Goal: Transaction & Acquisition: Subscribe to service/newsletter

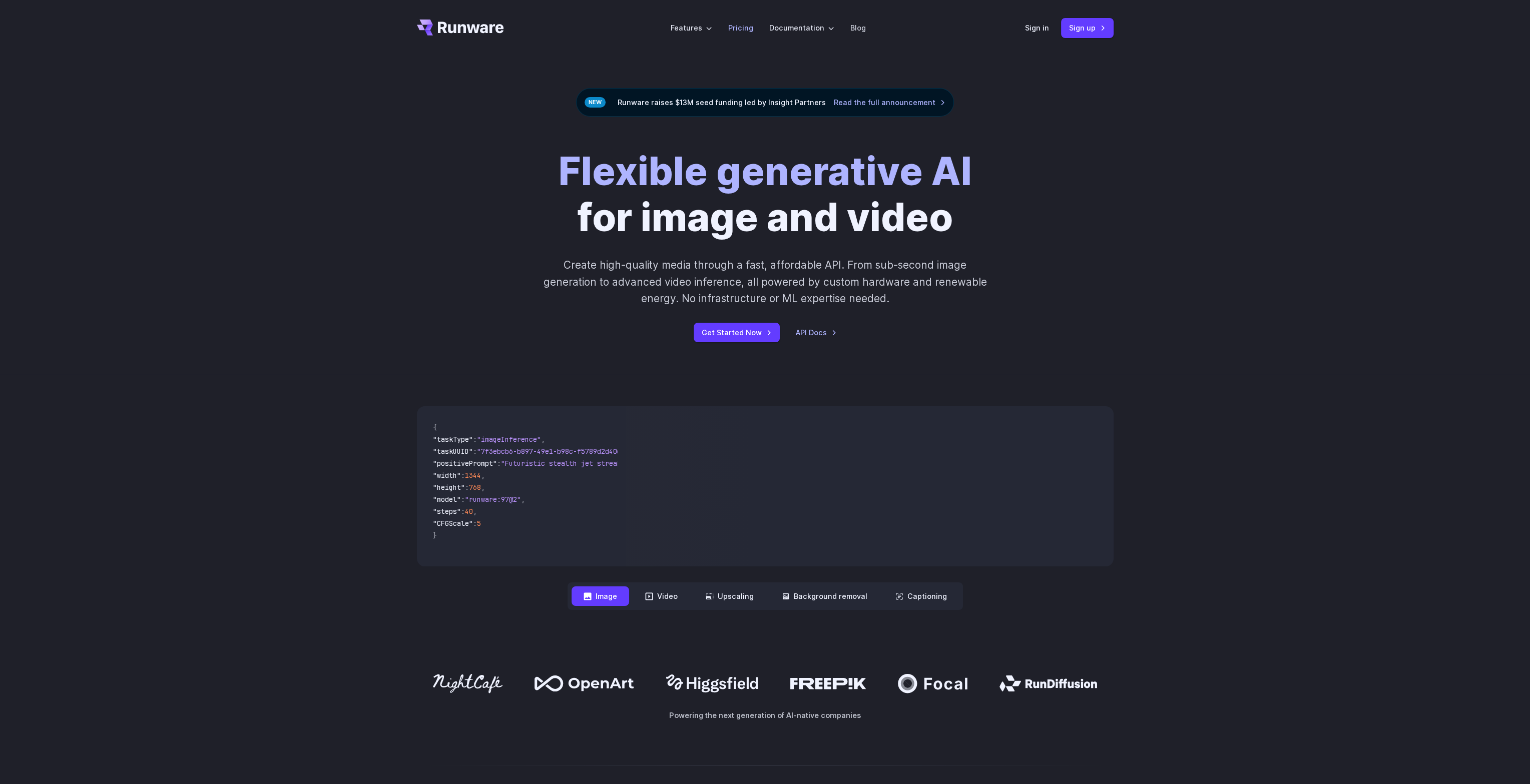
click at [743, 29] on link "Pricing" at bounding box center [740, 28] width 25 height 12
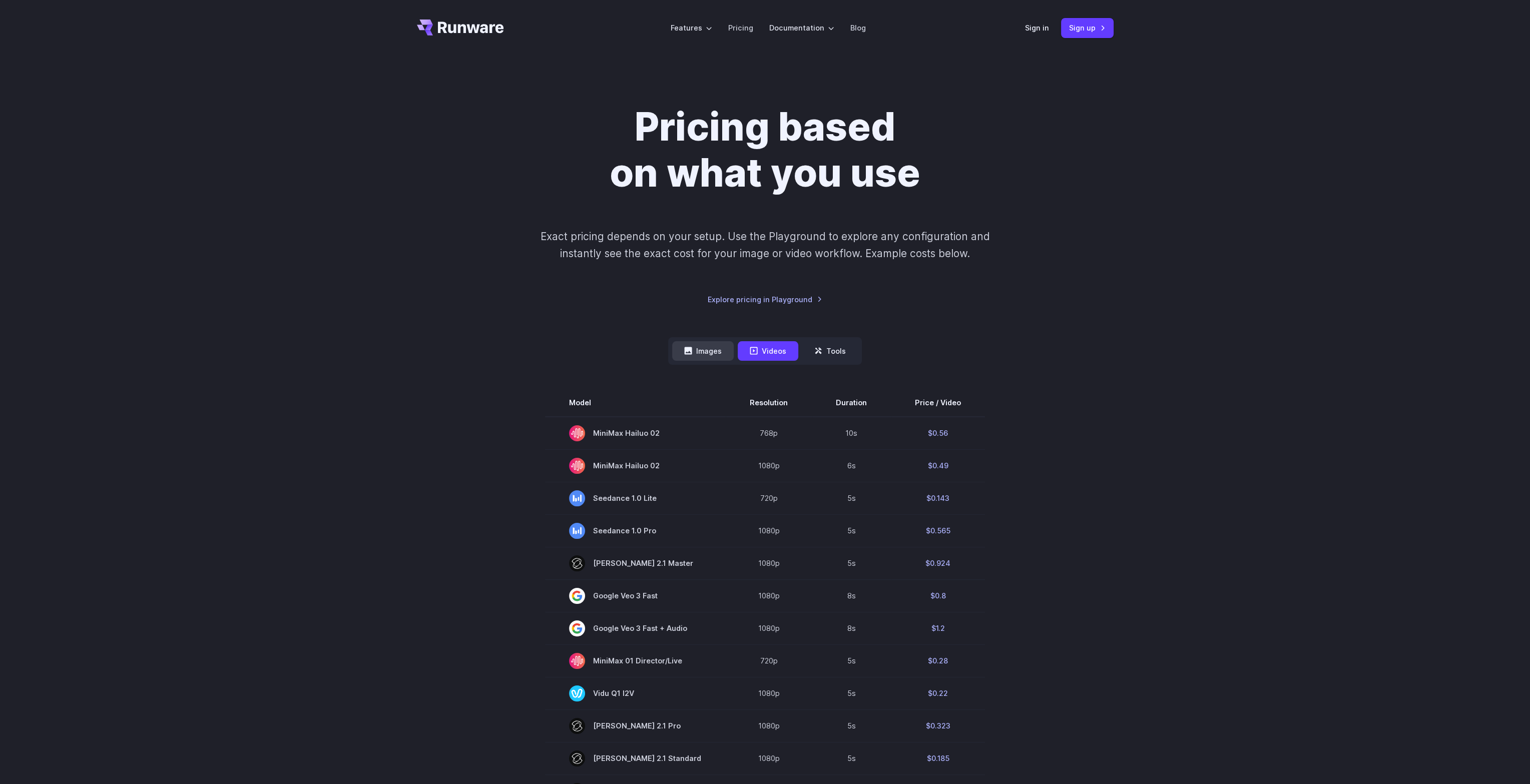
click at [716, 351] on button "Images" at bounding box center [703, 350] width 61 height 20
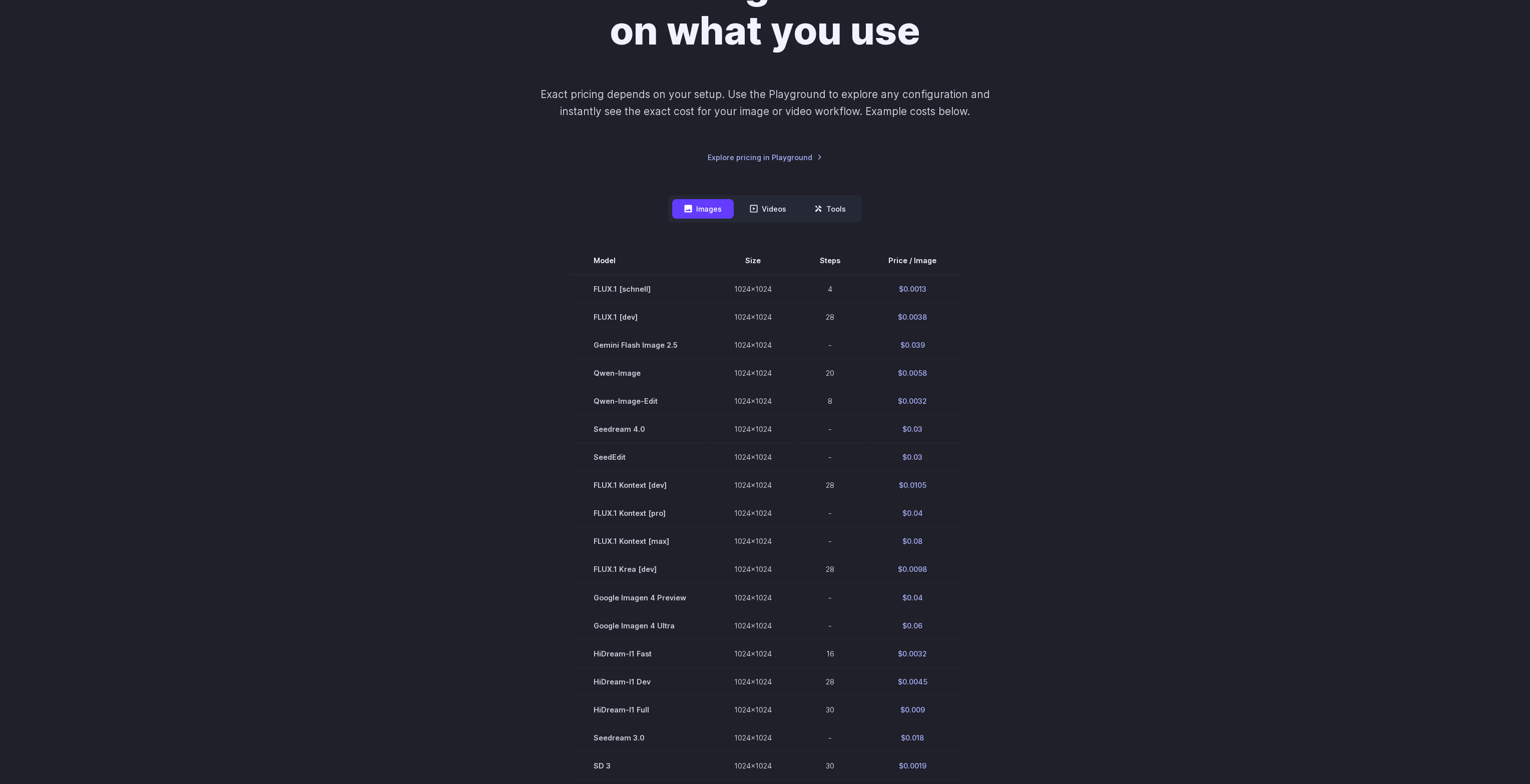
drag, startPoint x: 1063, startPoint y: 301, endPoint x: 1063, endPoint y: 406, distance: 105.0
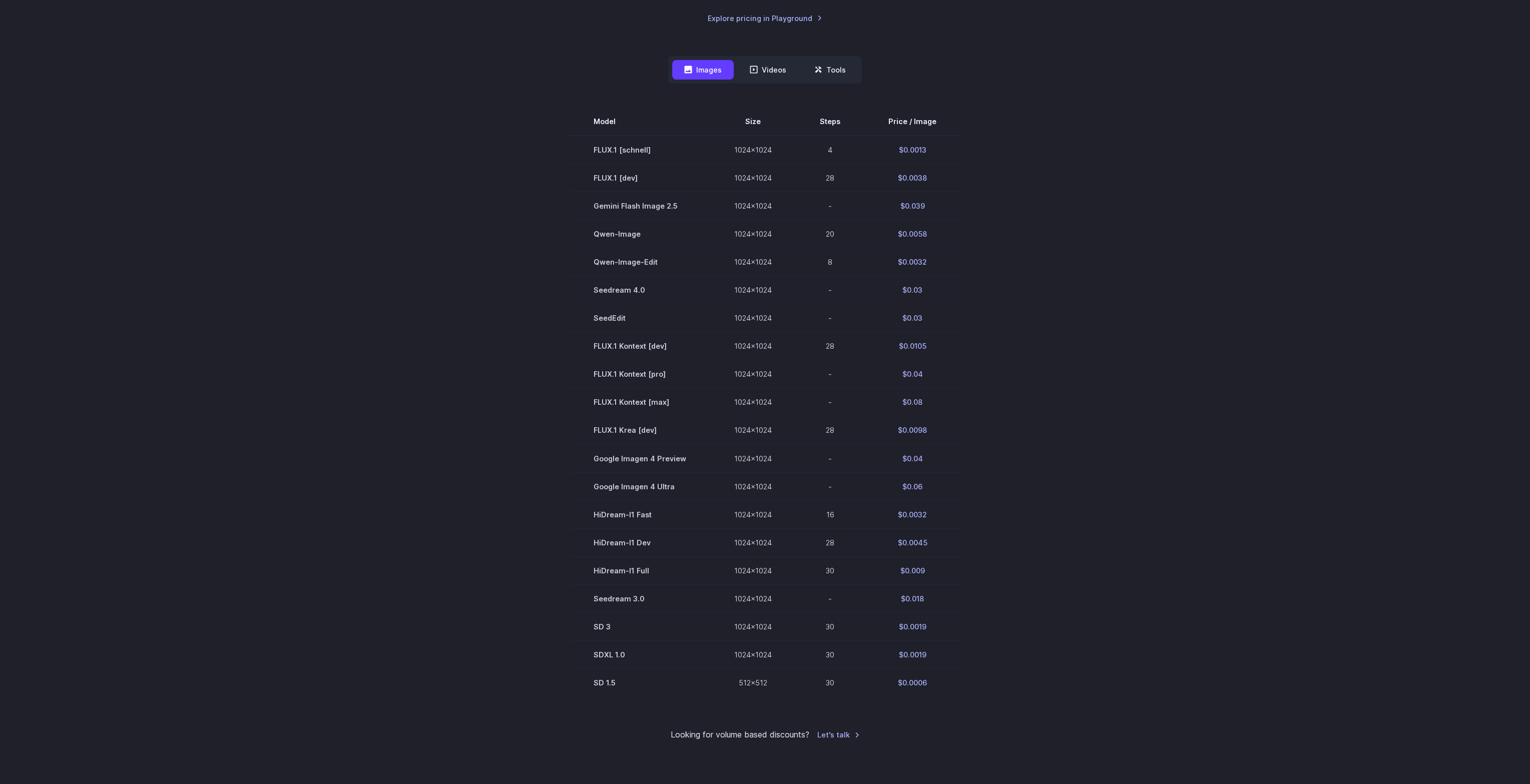
drag, startPoint x: 1063, startPoint y: 402, endPoint x: 1066, endPoint y: 432, distance: 30.1
drag, startPoint x: 1059, startPoint y: 402, endPoint x: 1060, endPoint y: 421, distance: 19.0
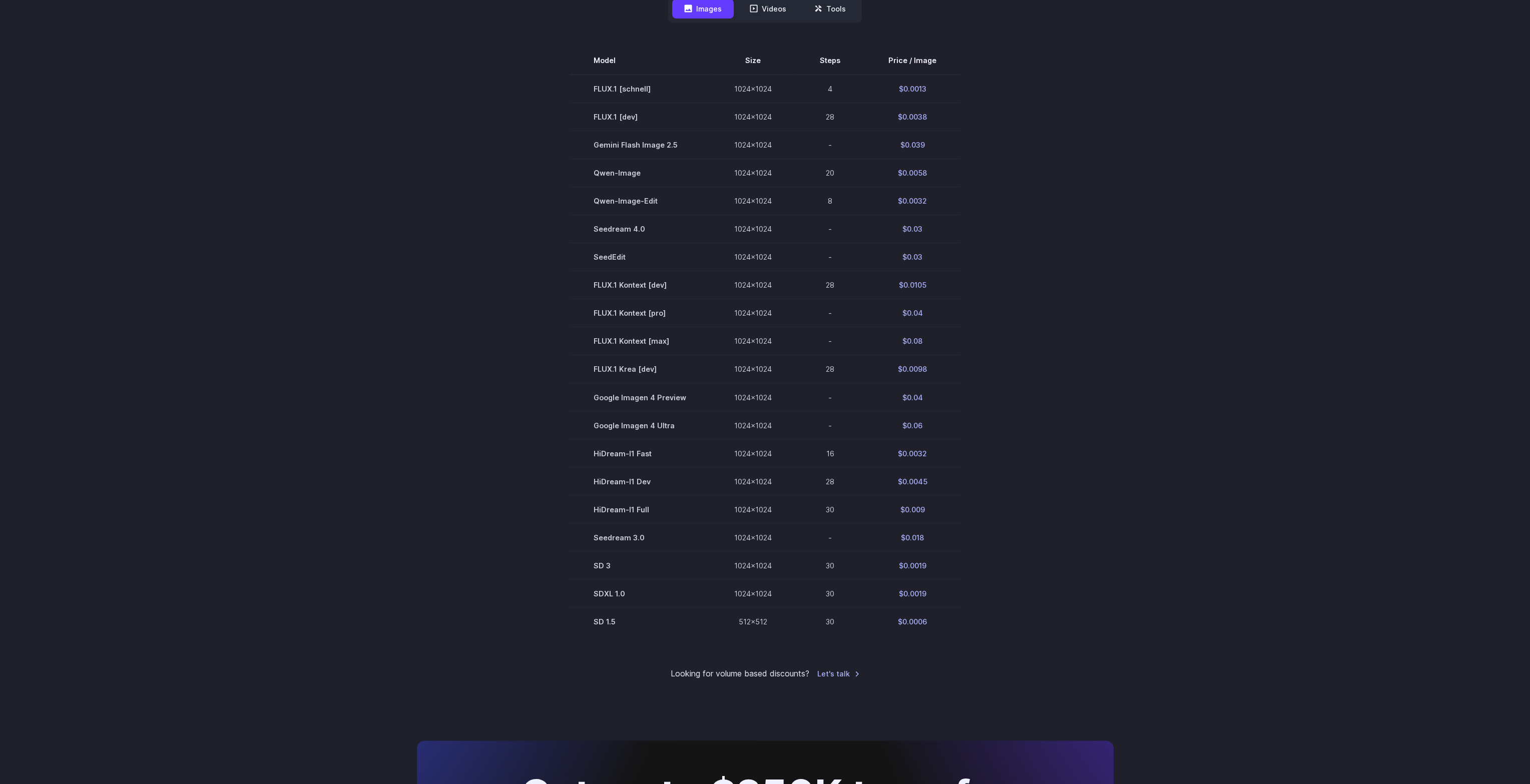
drag, startPoint x: 1040, startPoint y: 382, endPoint x: 1040, endPoint y: 408, distance: 26.0
drag, startPoint x: 1003, startPoint y: 421, endPoint x: 1009, endPoint y: 393, distance: 28.6
drag, startPoint x: 1012, startPoint y: 390, endPoint x: 1017, endPoint y: 415, distance: 25.5
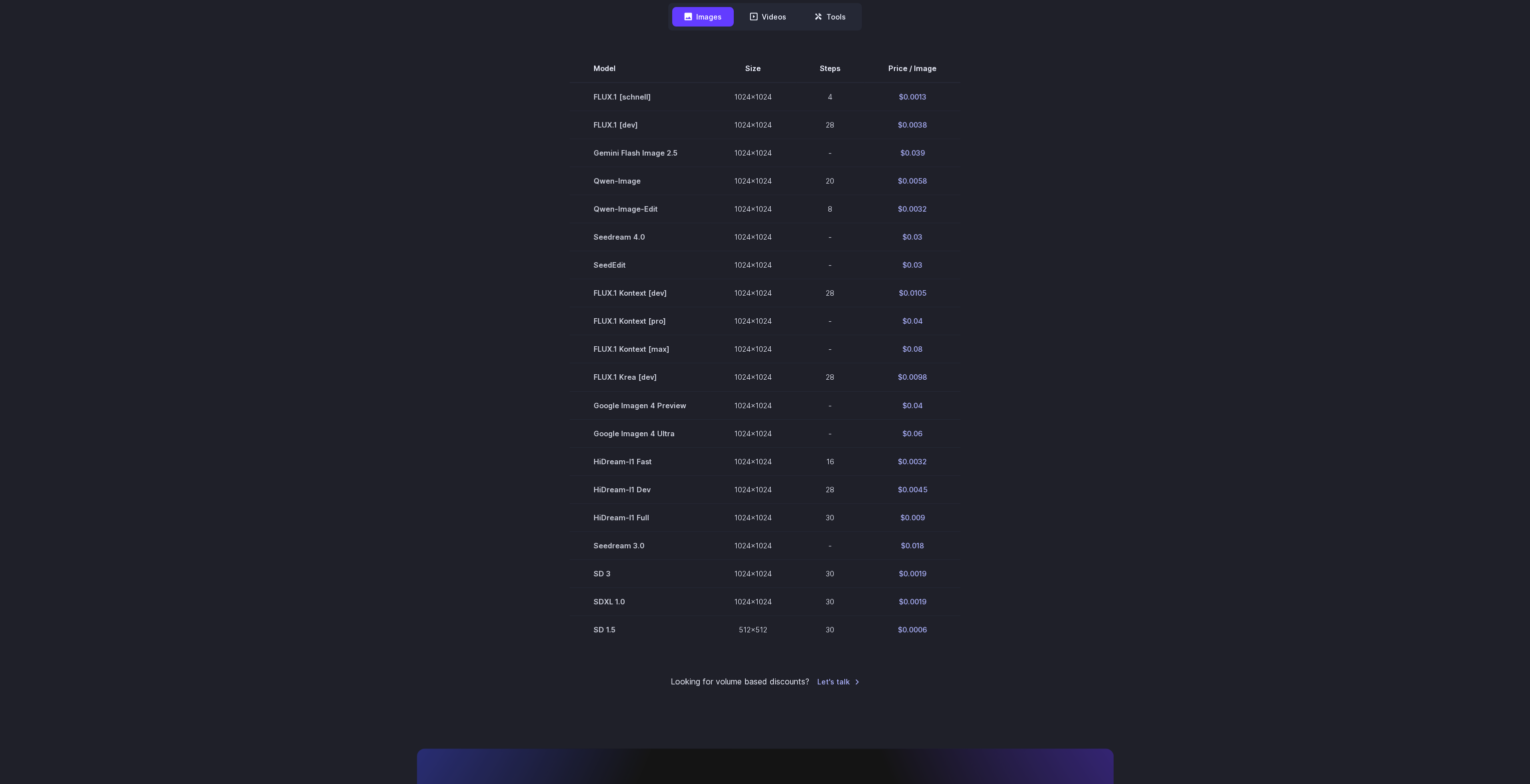
drag, startPoint x: 1017, startPoint y: 415, endPoint x: 1036, endPoint y: 387, distance: 33.8
drag, startPoint x: 1038, startPoint y: 431, endPoint x: 1045, endPoint y: 406, distance: 26.0
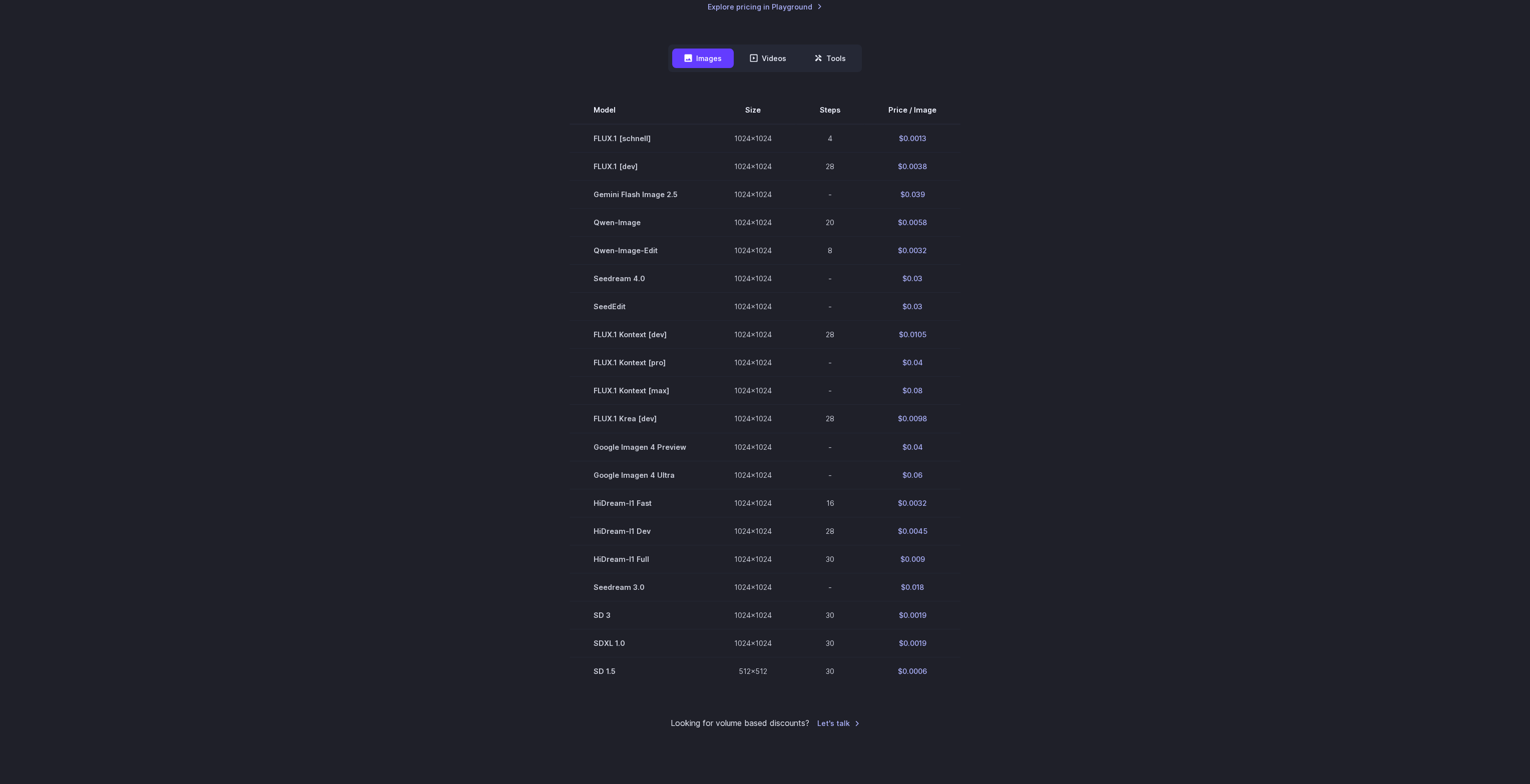
drag, startPoint x: 1046, startPoint y: 404, endPoint x: 1040, endPoint y: 441, distance: 37.5
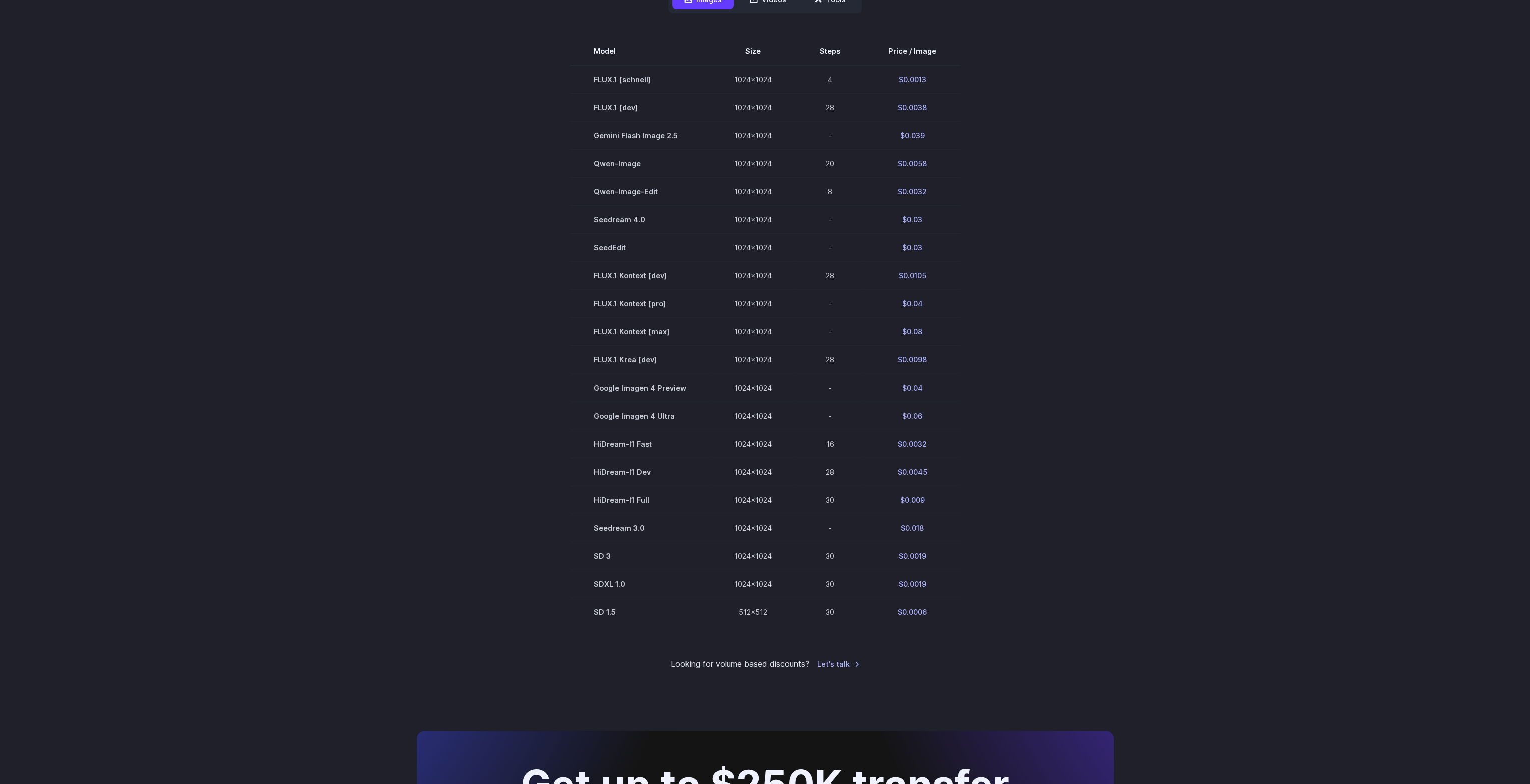
drag, startPoint x: 1032, startPoint y: 398, endPoint x: 1032, endPoint y: 415, distance: 17.0
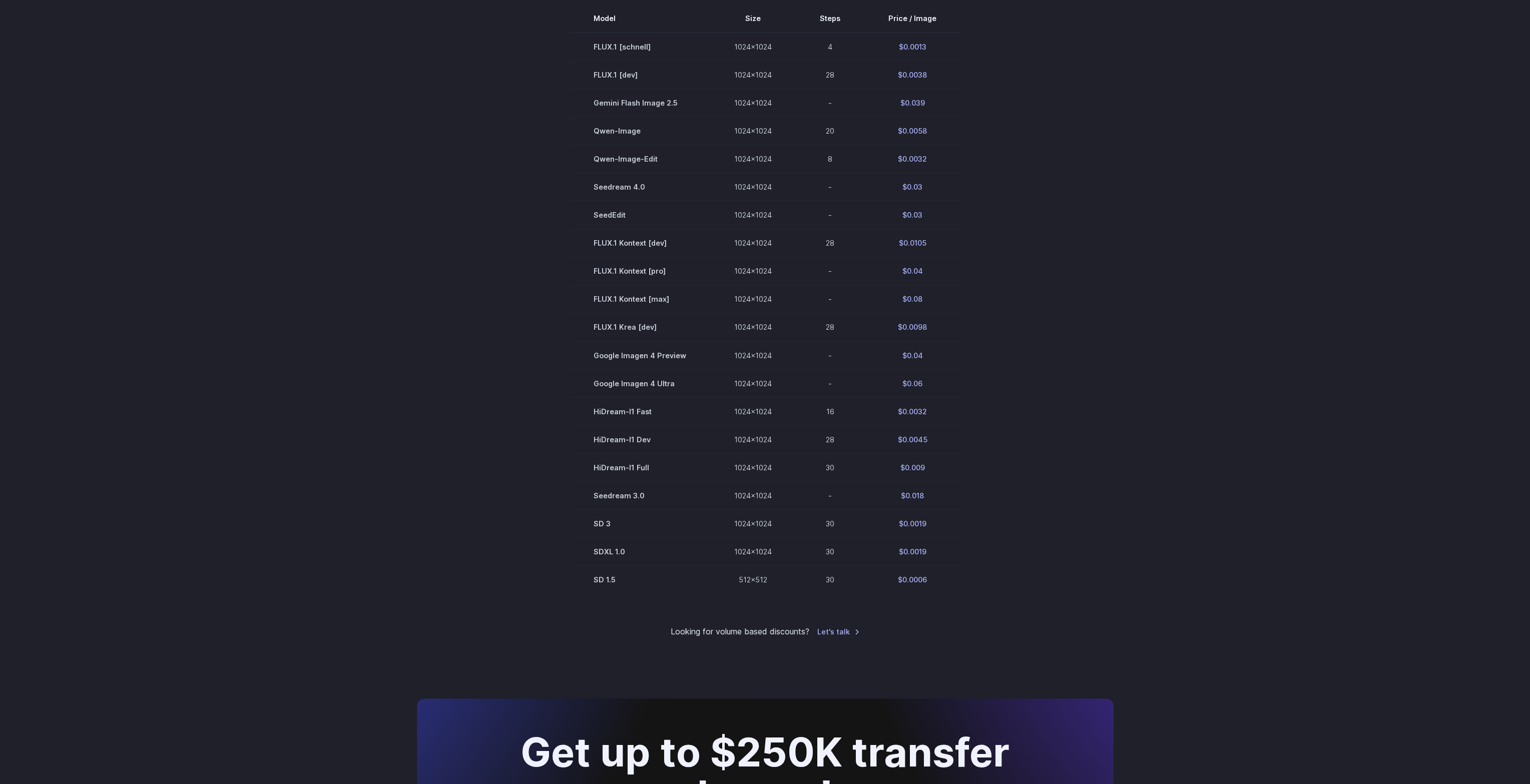
drag, startPoint x: 1032, startPoint y: 420, endPoint x: 1039, endPoint y: 404, distance: 17.5
click at [1043, 402] on section "Model Size Steps Price / Image FLUX.1 [schnell] 1024x1024 4 $0.0013 FLUX.1 [dev…" at bounding box center [765, 299] width 697 height 589
click at [1045, 402] on section "Model Size Steps Price / Image FLUX.1 [schnell] 1024x1024 4 $0.0013 FLUX.1 [dev…" at bounding box center [765, 299] width 697 height 589
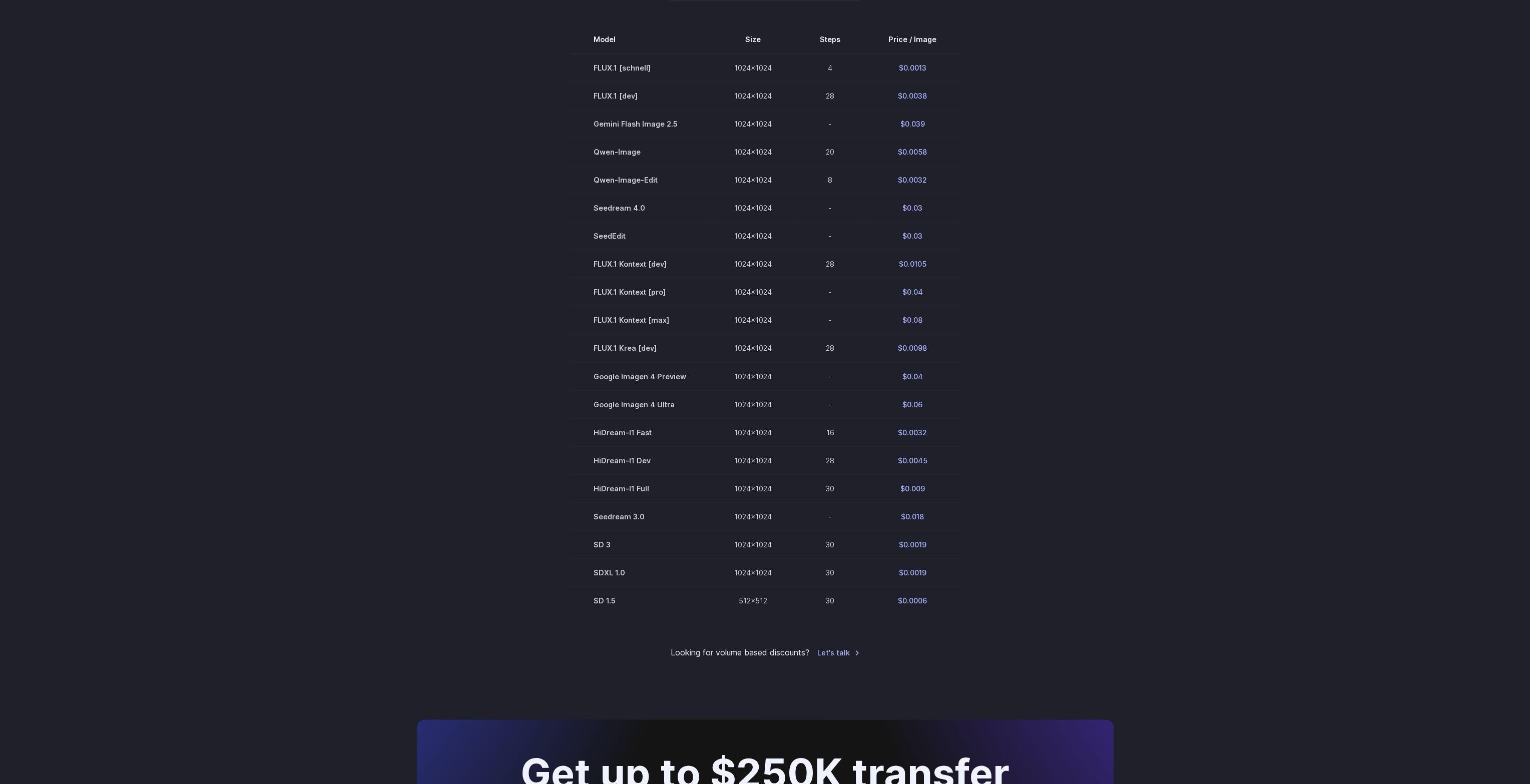
scroll to position [362, 0]
drag, startPoint x: 1069, startPoint y: 377, endPoint x: 1071, endPoint y: 358, distance: 19.1
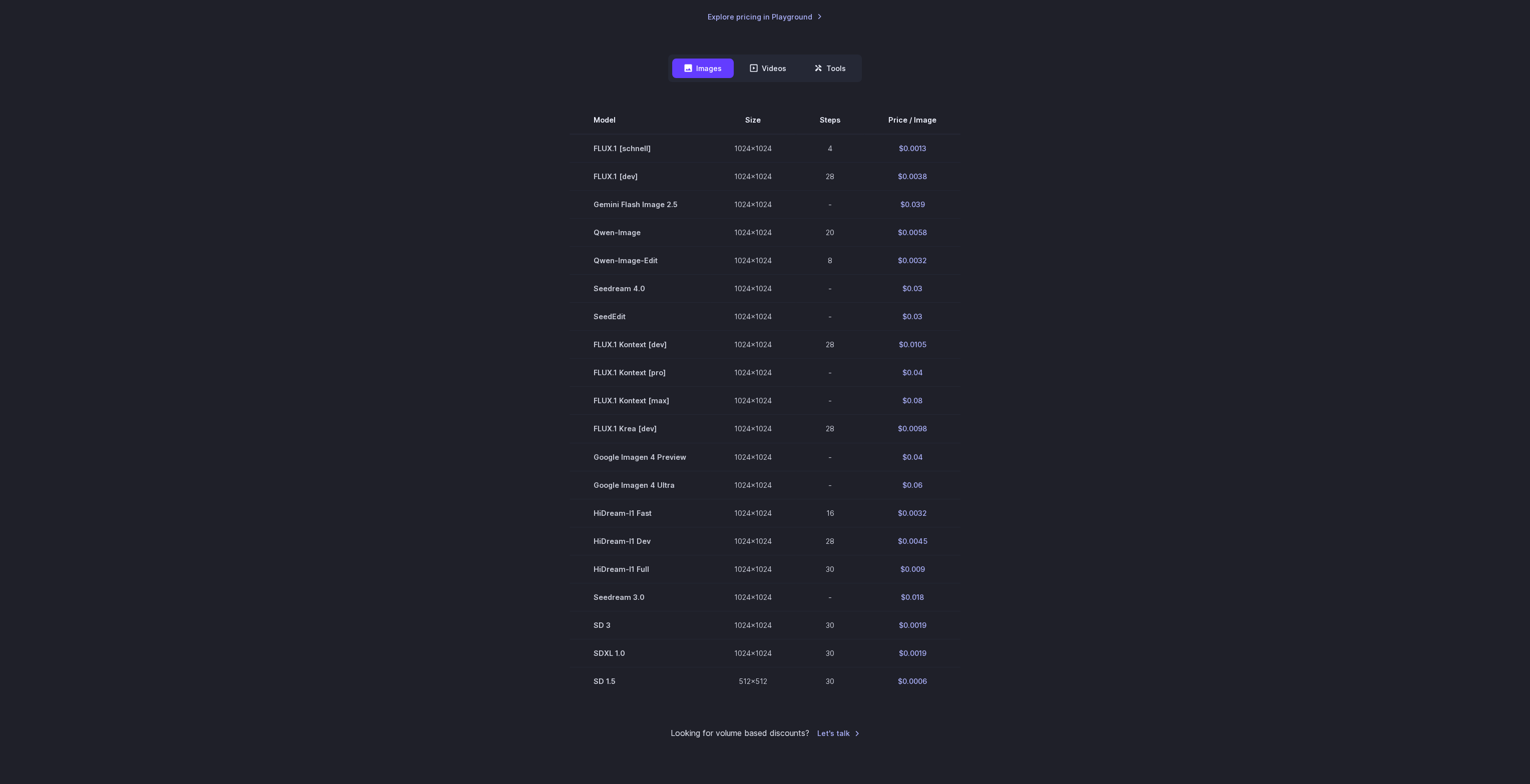
click at [1103, 320] on section "Model Size Steps Price / Image FLUX.1 [schnell] 1024x1024 4 $0.0013 FLUX.1 [dev…" at bounding box center [765, 400] width 697 height 589
drag, startPoint x: 1101, startPoint y: 332, endPoint x: 1099, endPoint y: 348, distance: 16.1
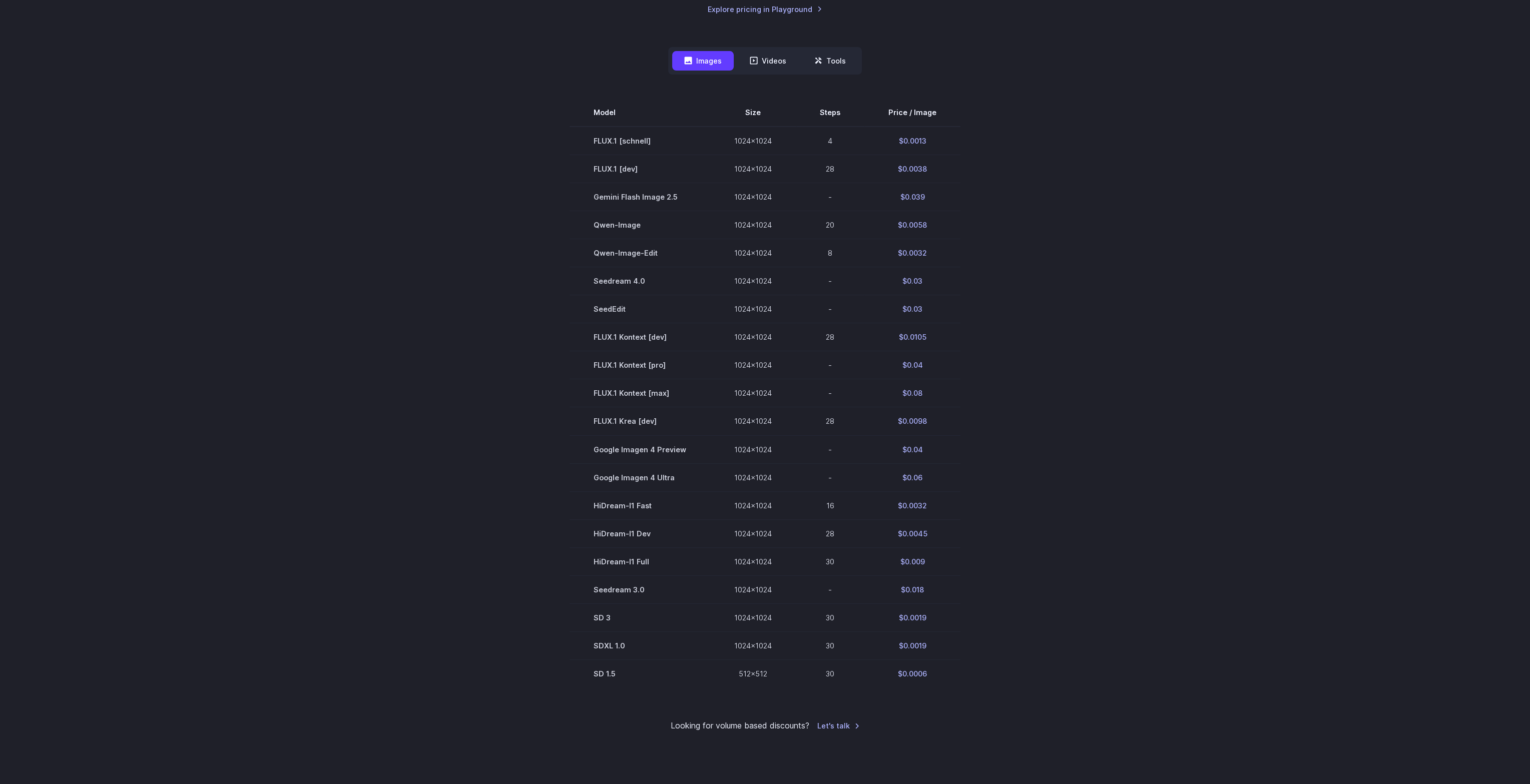
click at [1098, 349] on section "Model Size Steps Price / Image FLUX.1 [schnell] 1024x1024 4 $0.0013 FLUX.1 [dev…" at bounding box center [765, 393] width 697 height 589
click at [1031, 403] on section "Model Size Steps Price / Image FLUX.1 [schnell] 1024x1024 4 $0.0013 FLUX.1 [dev…" at bounding box center [765, 393] width 697 height 589
drag, startPoint x: 1141, startPoint y: 225, endPoint x: 1156, endPoint y: 298, distance: 74.5
click at [1149, 262] on div "Pricing based on what you use Exact pricing depends on your setup. Use the Play…" at bounding box center [765, 273] width 1530 height 1014
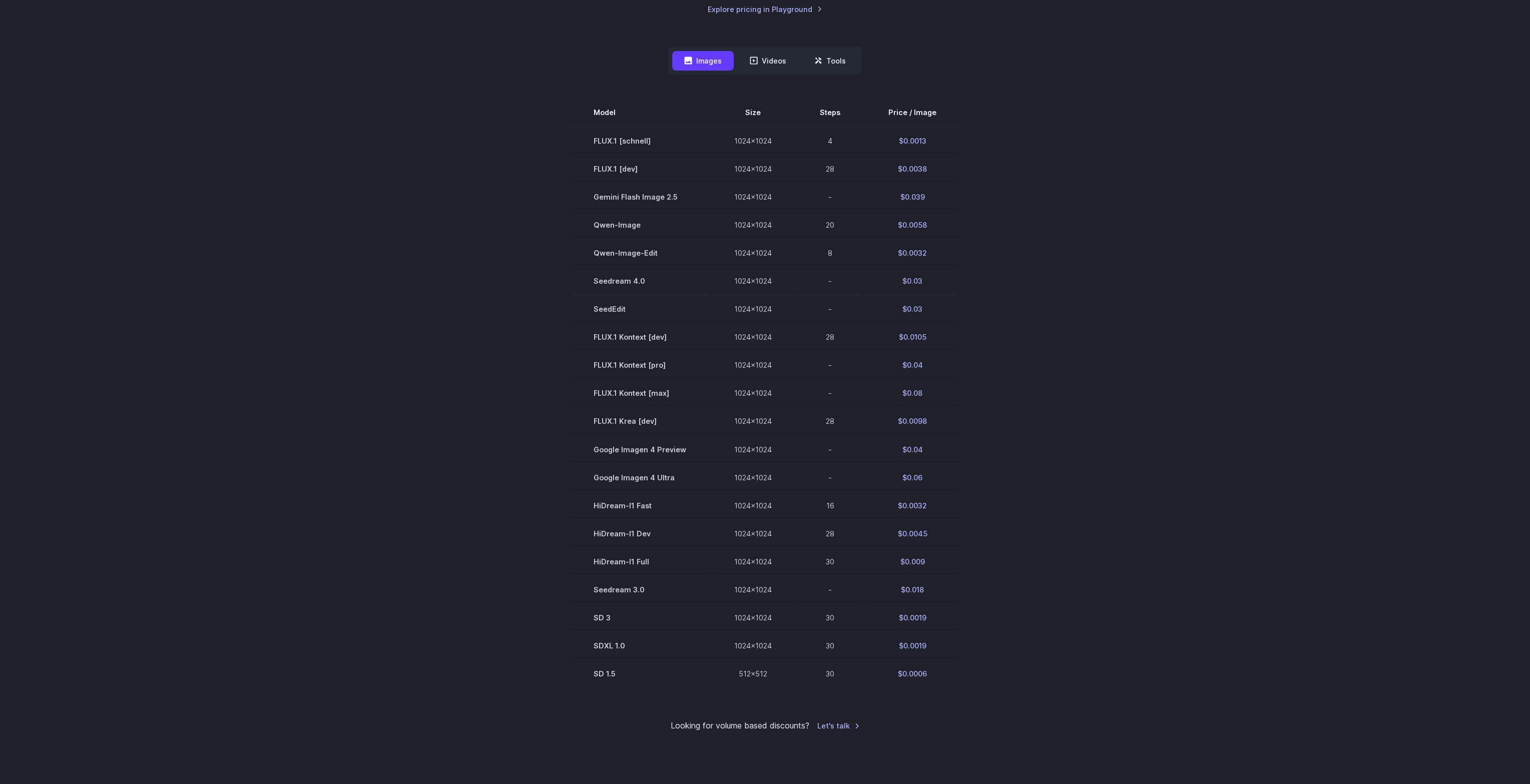
click at [1160, 322] on div "Pricing based on what you use Exact pricing depends on your setup. Use the Play…" at bounding box center [765, 273] width 1530 height 1014
click at [1109, 483] on section "Model Size Steps Price / Image FLUX.1 [schnell] 1024x1024 4 $0.0013 FLUX.1 [dev…" at bounding box center [765, 393] width 697 height 589
drag, startPoint x: 1259, startPoint y: 78, endPoint x: 1169, endPoint y: 129, distance: 103.4
click at [1256, 80] on div "Pricing based on what you use Exact pricing depends on your setup. Use the Play…" at bounding box center [765, 273] width 1530 height 1014
drag, startPoint x: 930, startPoint y: 225, endPoint x: 865, endPoint y: 228, distance: 65.1
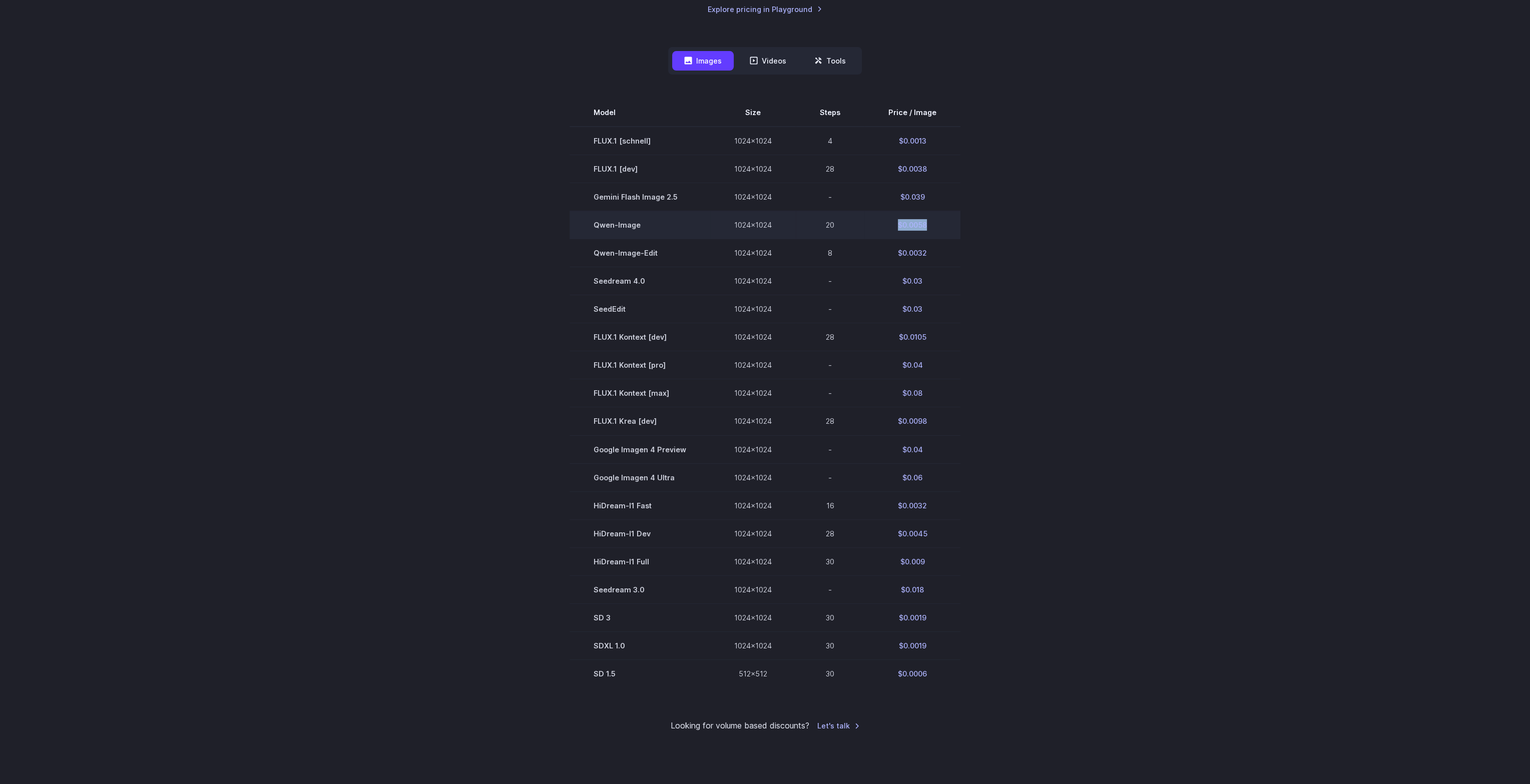
click at [865, 228] on td "$0.0058" at bounding box center [912, 225] width 96 height 28
drag, startPoint x: 1195, startPoint y: 271, endPoint x: 1290, endPoint y: 194, distance: 122.3
click at [1201, 270] on div "Pricing based on what you use Exact pricing depends on your setup. Use the Play…" at bounding box center [765, 273] width 1530 height 1014
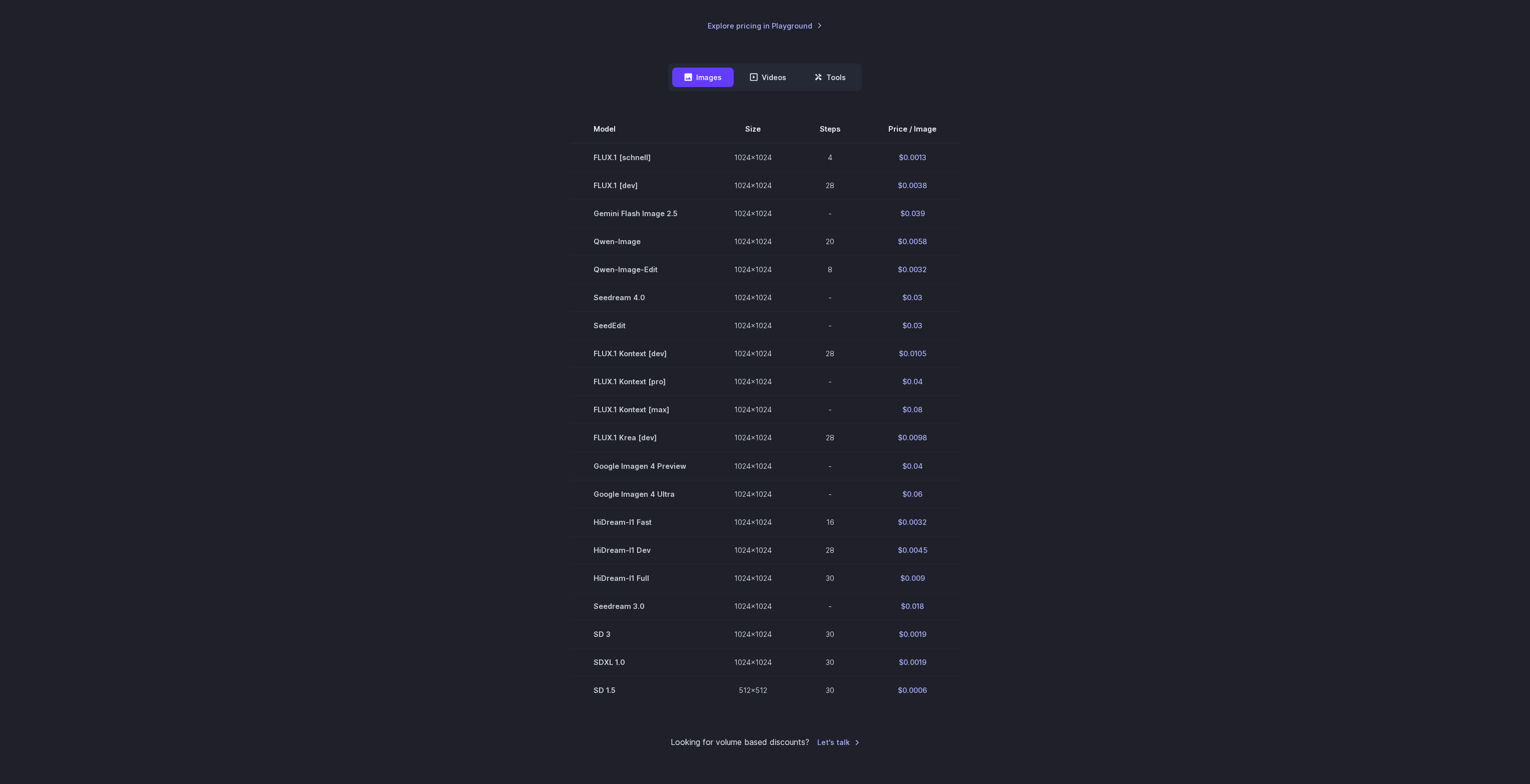
drag, startPoint x: 1207, startPoint y: 221, endPoint x: 1207, endPoint y: 197, distance: 24.0
drag, startPoint x: 1207, startPoint y: 197, endPoint x: 1204, endPoint y: 300, distance: 103.0
drag, startPoint x: 1196, startPoint y: 309, endPoint x: 1201, endPoint y: 233, distance: 76.2
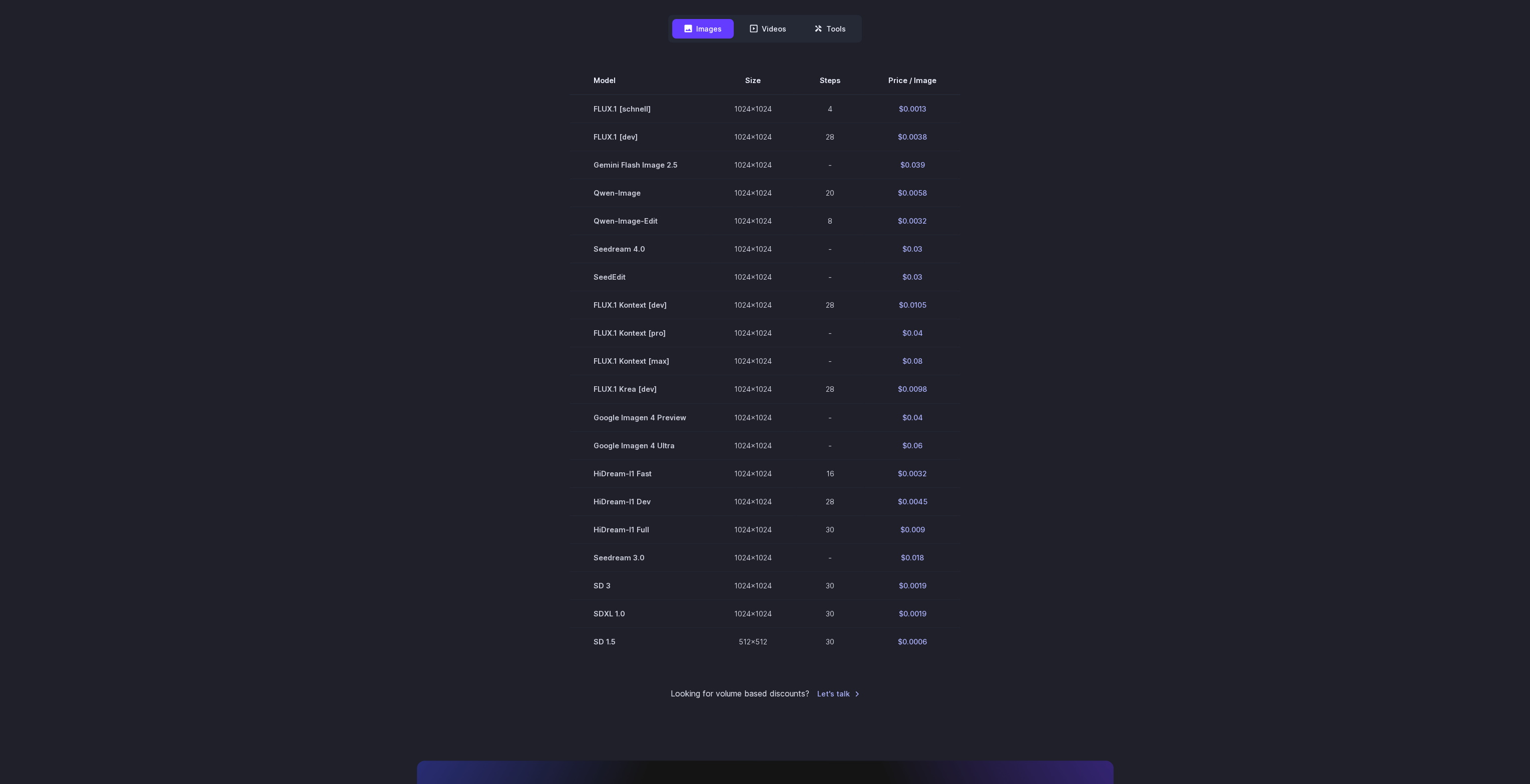
drag, startPoint x: 1201, startPoint y: 233, endPoint x: 1194, endPoint y: 374, distance: 141.2
drag, startPoint x: 1193, startPoint y: 365, endPoint x: 1201, endPoint y: 268, distance: 97.3
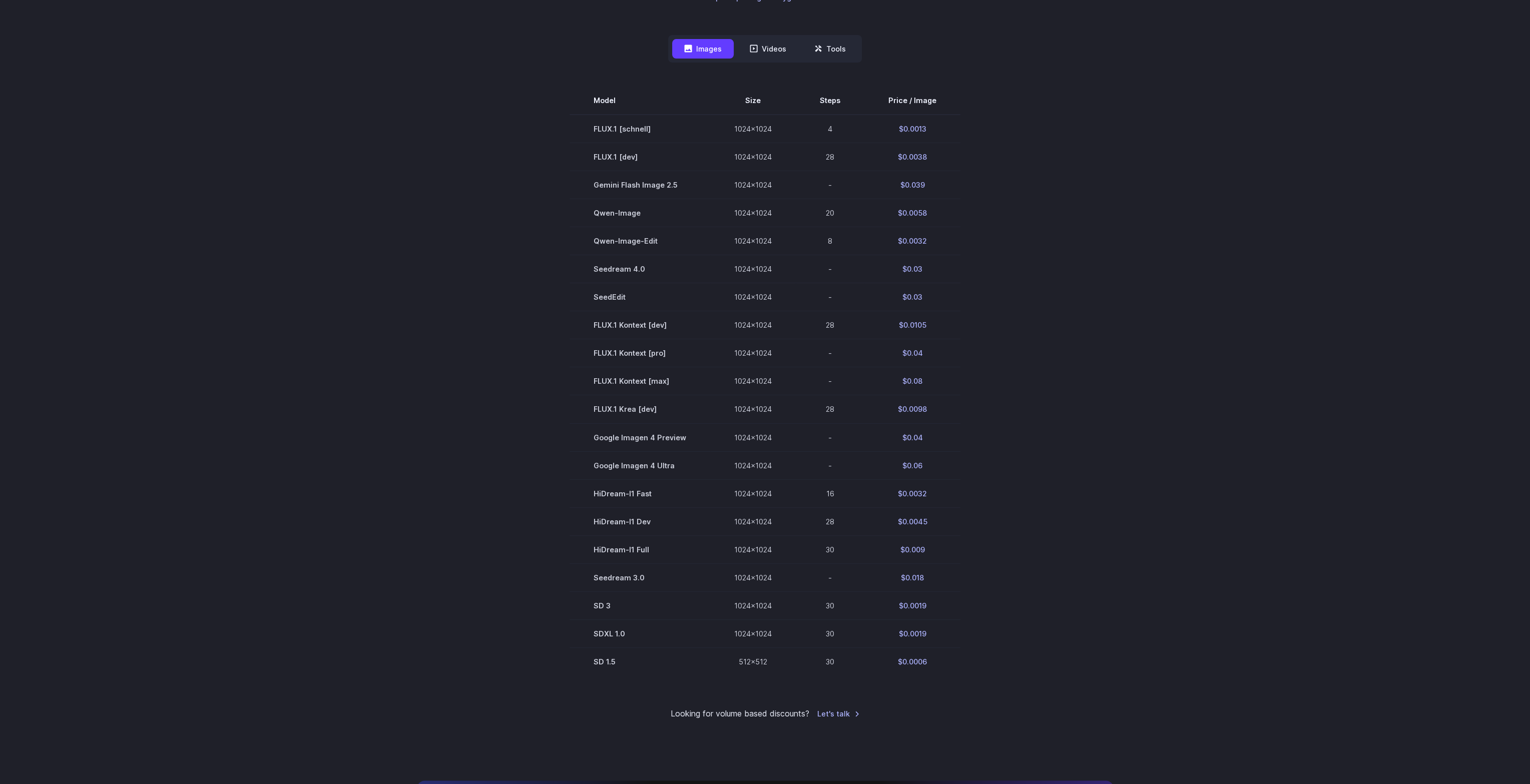
drag, startPoint x: 1199, startPoint y: 309, endPoint x: 1192, endPoint y: 369, distance: 60.4
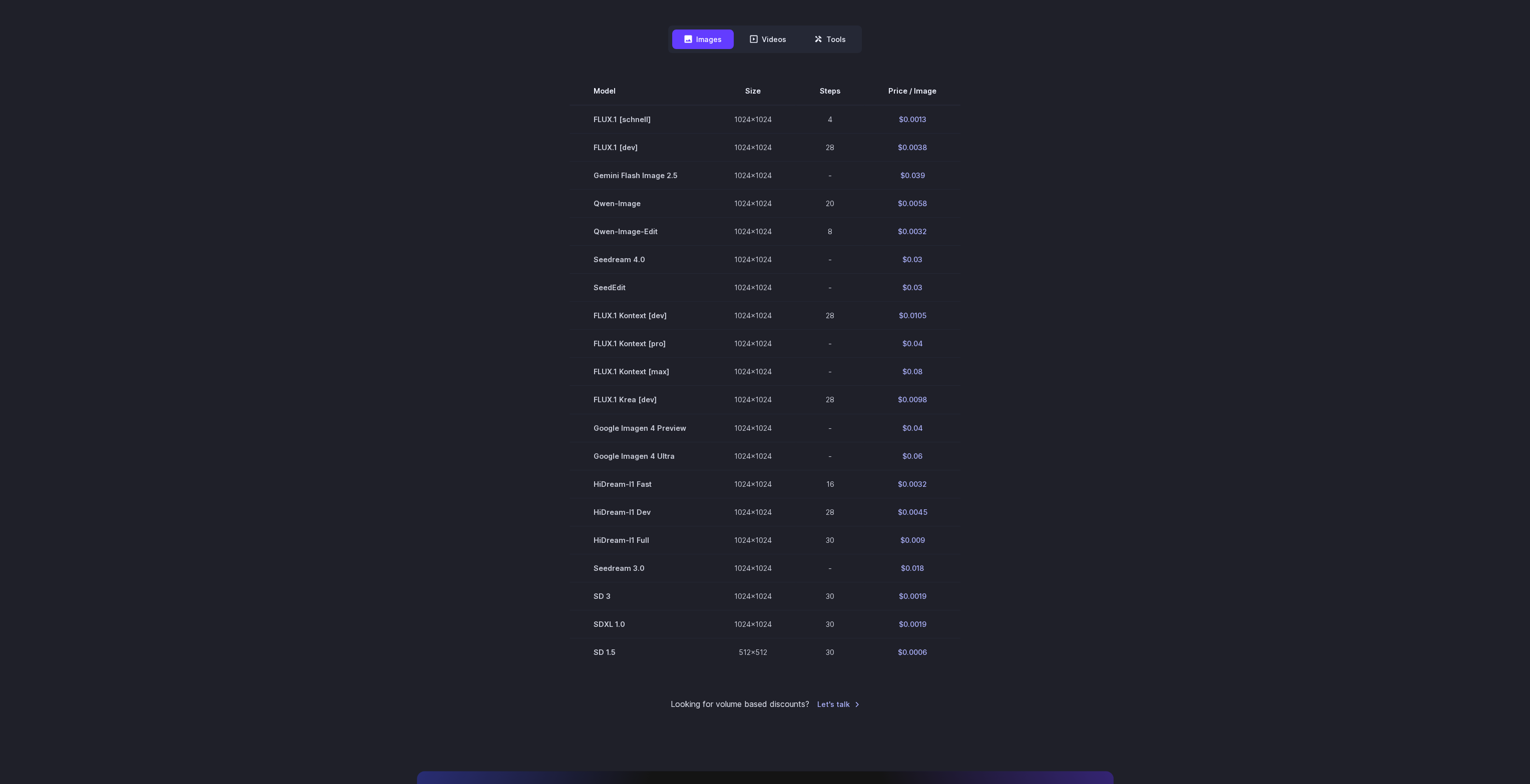
drag, startPoint x: 1207, startPoint y: 299, endPoint x: 1207, endPoint y: 379, distance: 80.0
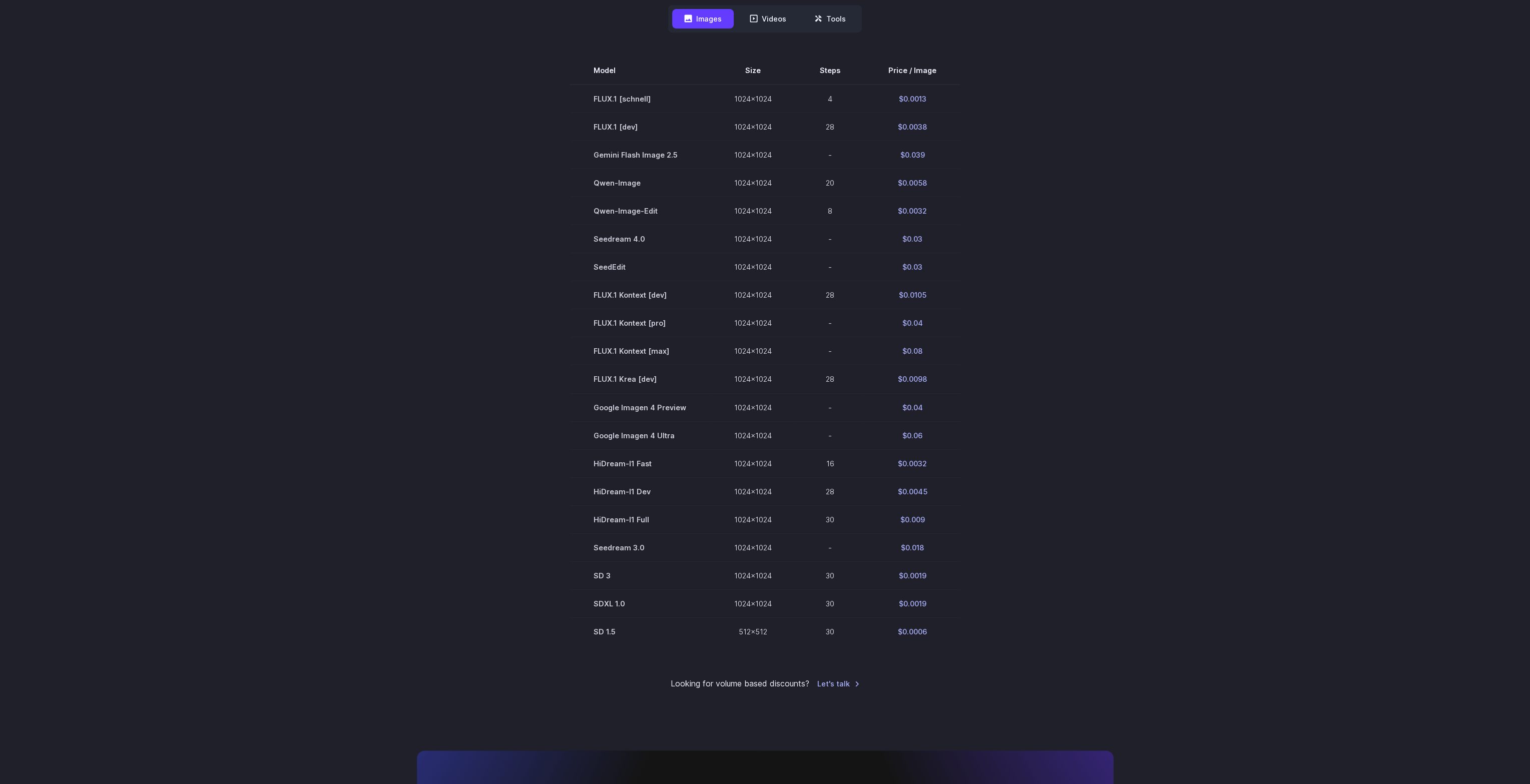
drag, startPoint x: 1212, startPoint y: 290, endPoint x: 1208, endPoint y: 373, distance: 83.1
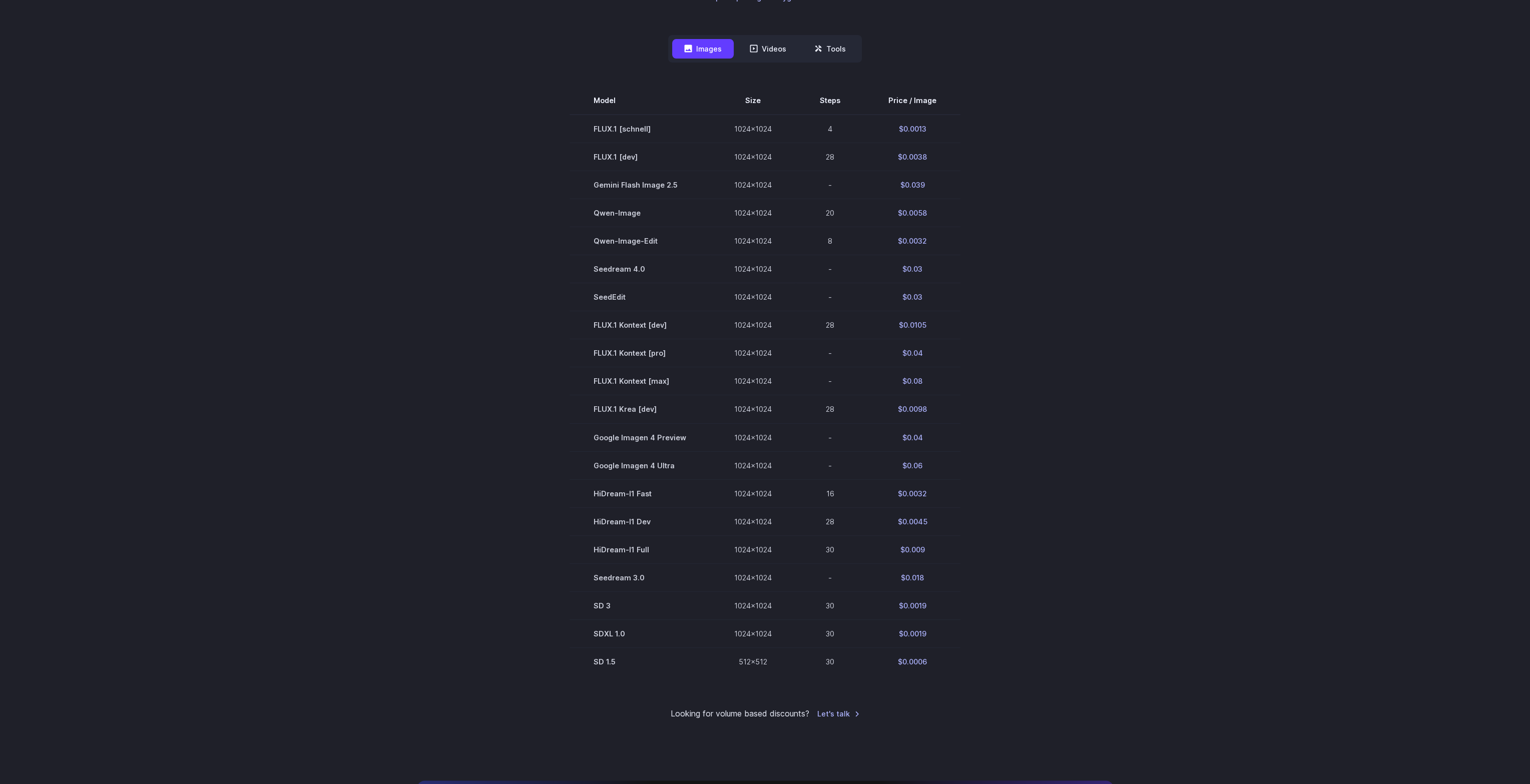
drag, startPoint x: 1200, startPoint y: 393, endPoint x: 1210, endPoint y: 320, distance: 73.7
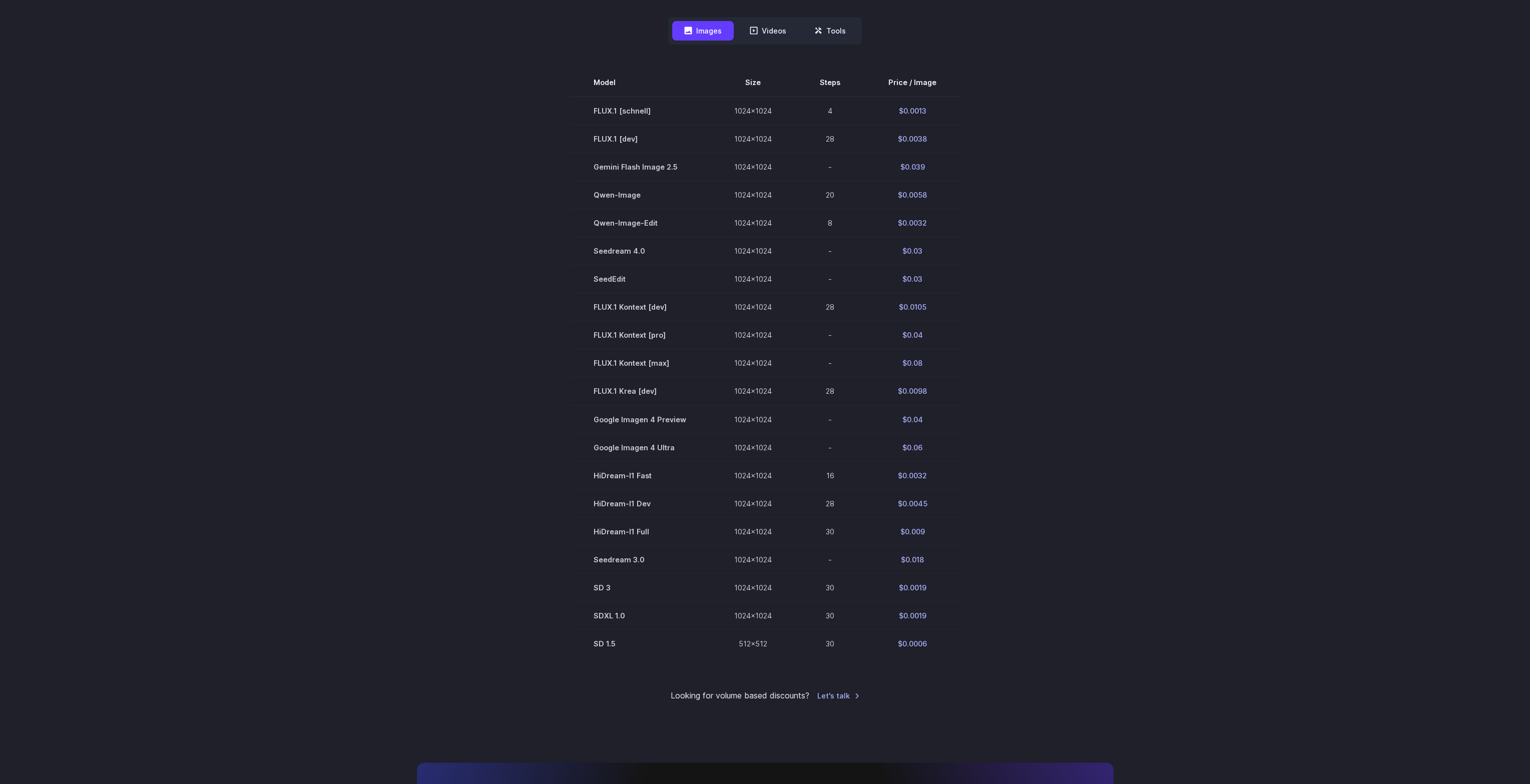
drag, startPoint x: 1217, startPoint y: 314, endPoint x: 1213, endPoint y: 358, distance: 44.2
drag, startPoint x: 1205, startPoint y: 390, endPoint x: 1205, endPoint y: 303, distance: 87.0
drag, startPoint x: 1204, startPoint y: 290, endPoint x: 1207, endPoint y: 375, distance: 85.1
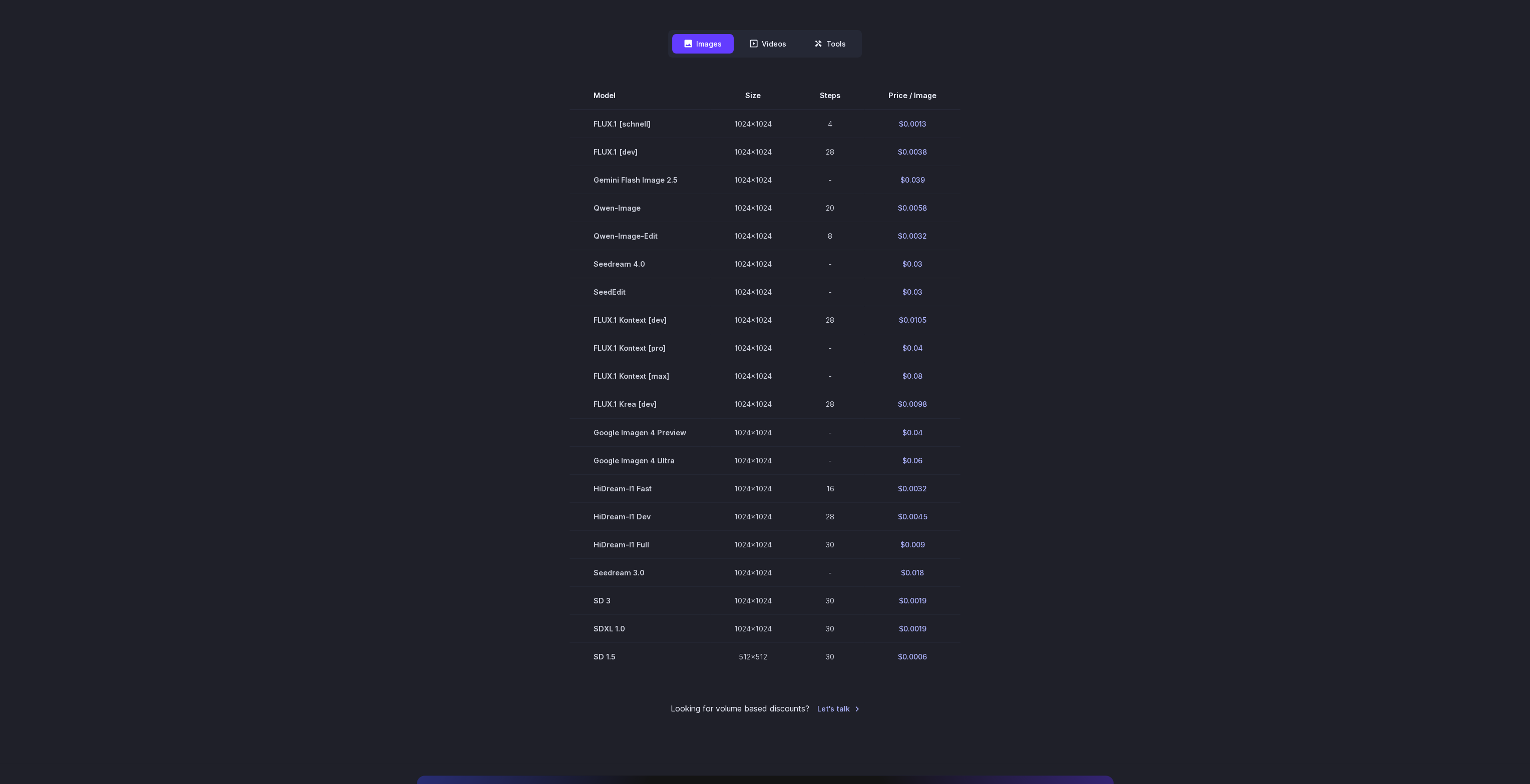
drag, startPoint x: 1203, startPoint y: 397, endPoint x: 1201, endPoint y: 323, distance: 74.0
drag, startPoint x: 1199, startPoint y: 331, endPoint x: 1199, endPoint y: 341, distance: 10.0
click at [1199, 341] on div "Pricing based on what you use Exact pricing depends on your setup. Use the Play…" at bounding box center [765, 252] width 1530 height 1014
drag, startPoint x: 1116, startPoint y: 561, endPoint x: 1125, endPoint y: 580, distance: 21.0
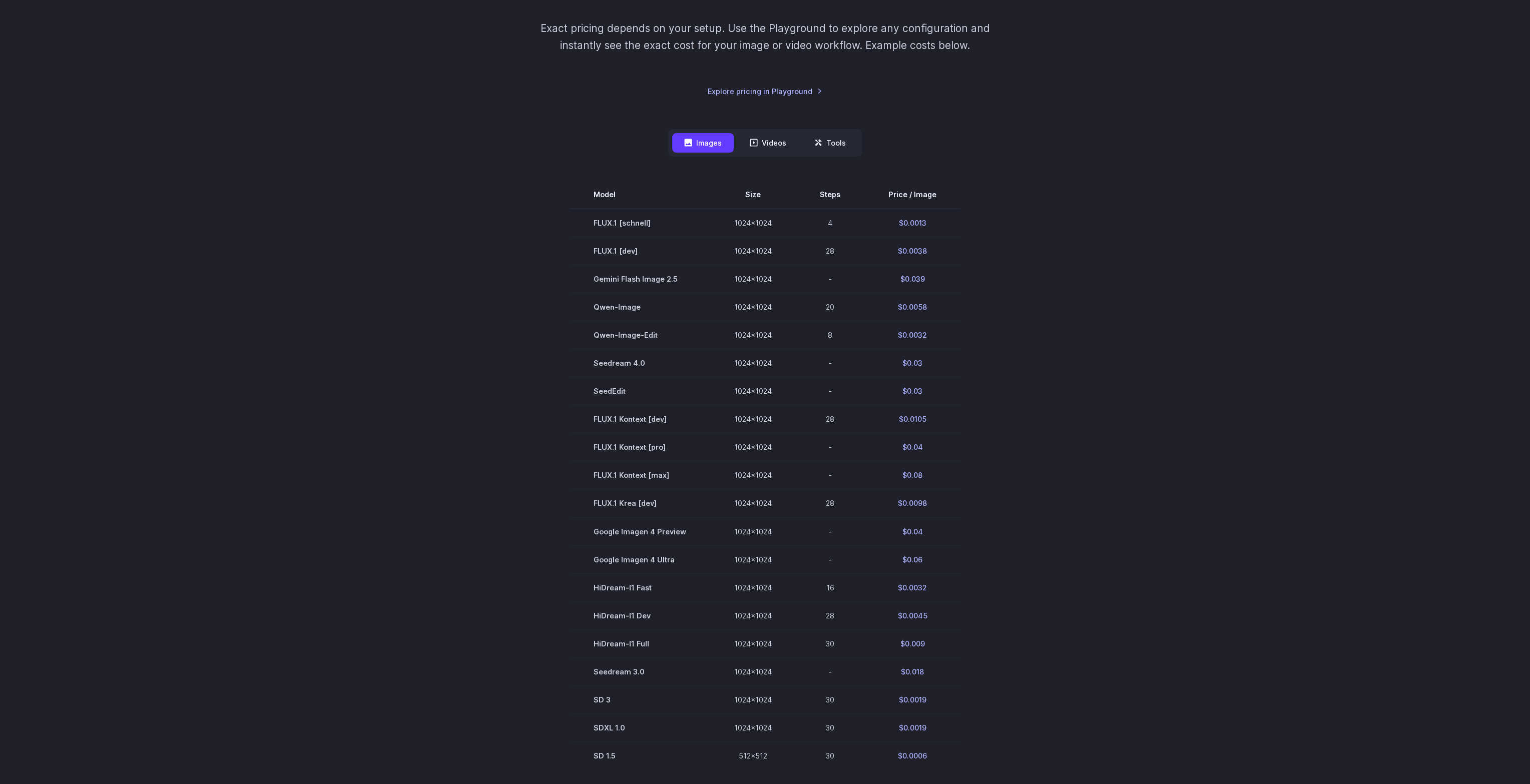
scroll to position [0, 0]
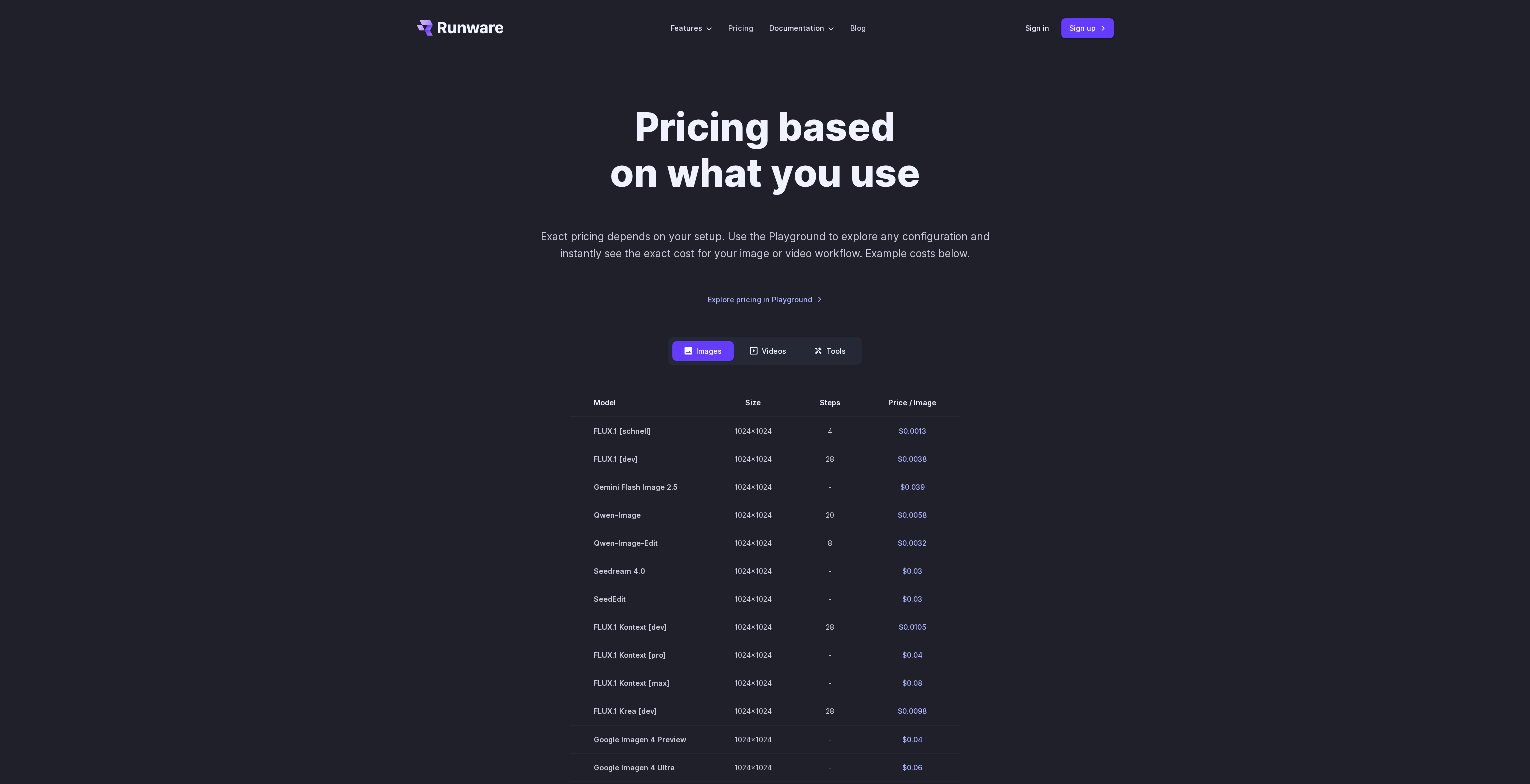
drag, startPoint x: 1130, startPoint y: 585, endPoint x: 1129, endPoint y: 265, distance: 320.0
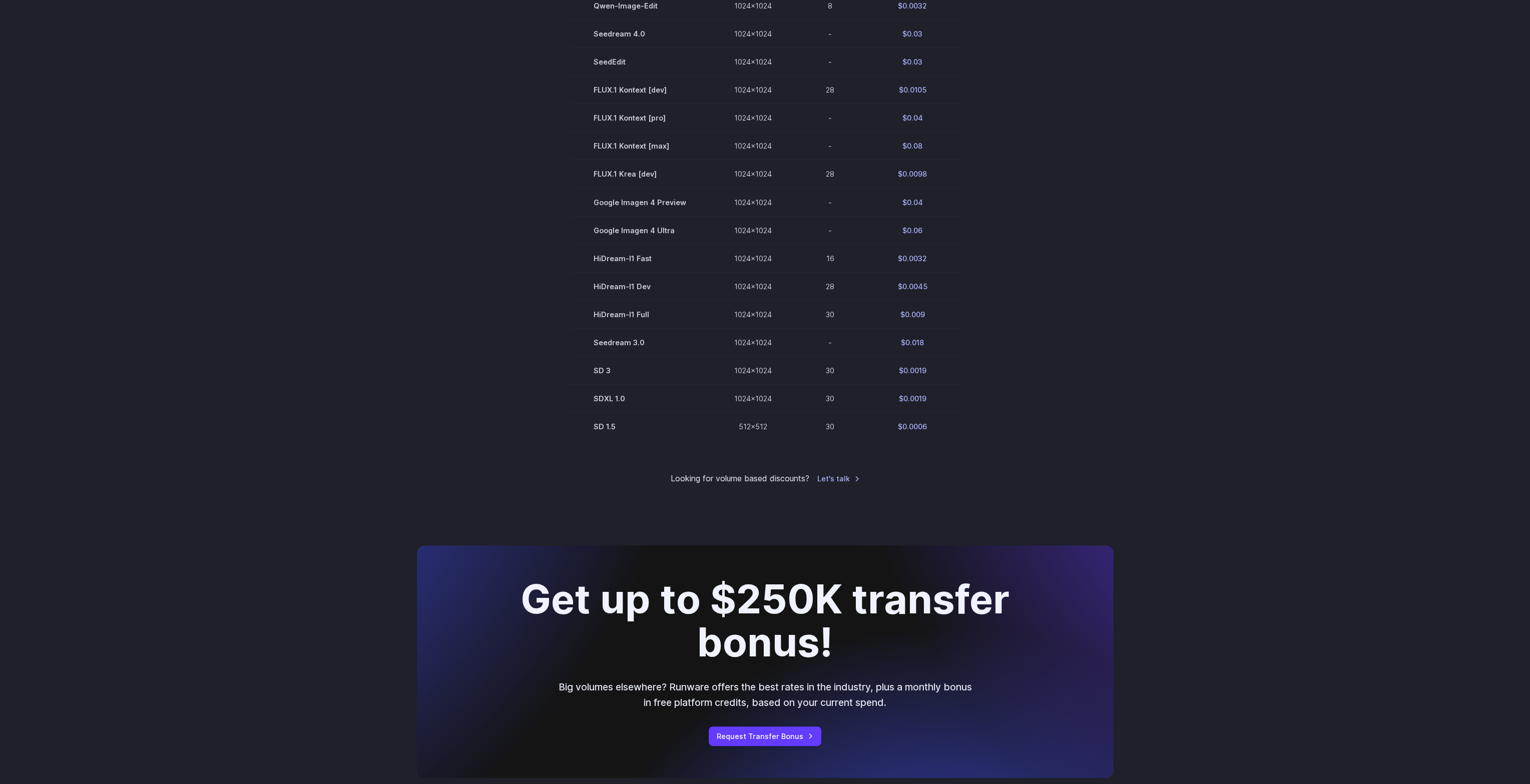
drag, startPoint x: 1128, startPoint y: 259, endPoint x: 1130, endPoint y: 443, distance: 184.0
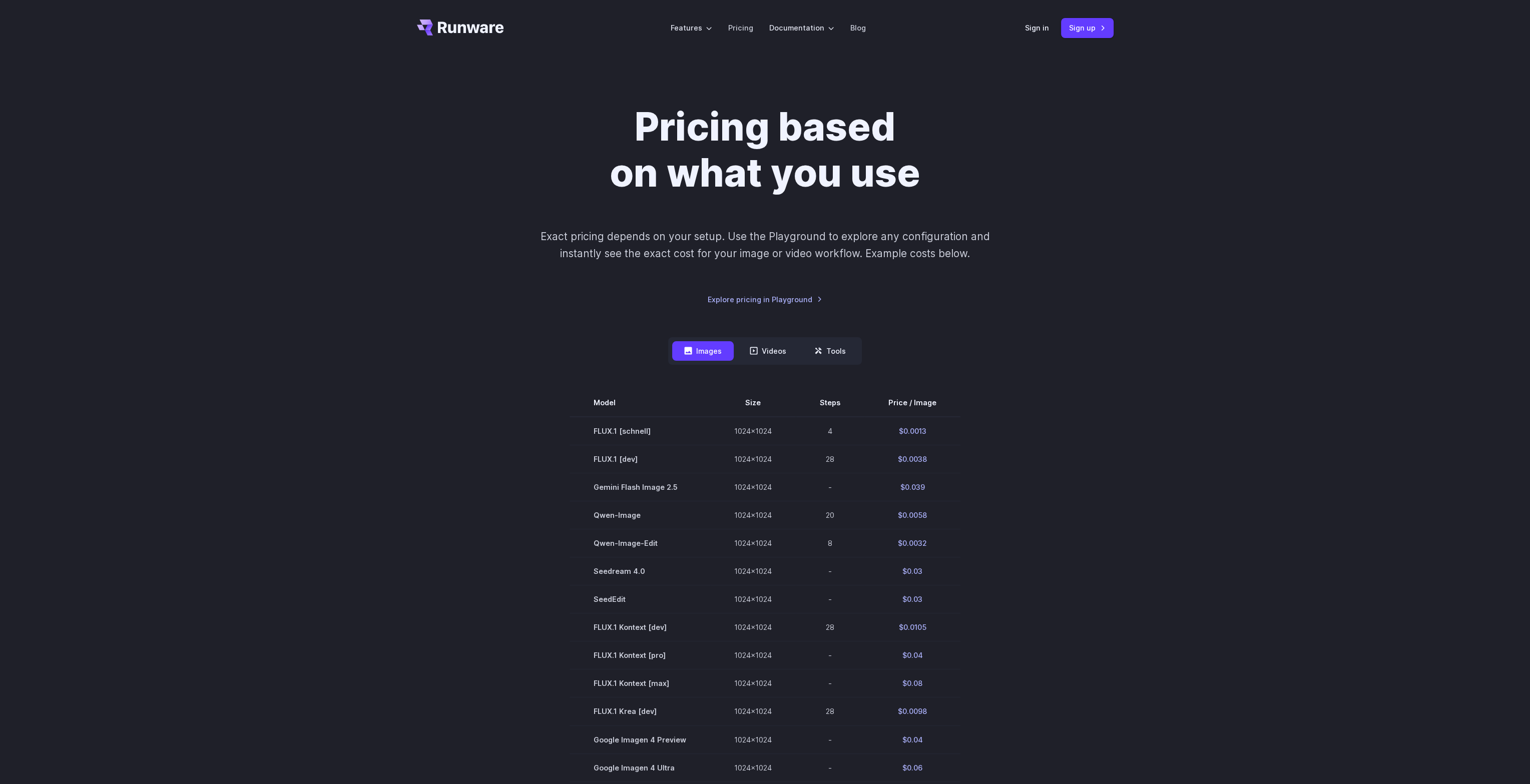
drag, startPoint x: 1129, startPoint y: 450, endPoint x: 1162, endPoint y: 39, distance: 412.3
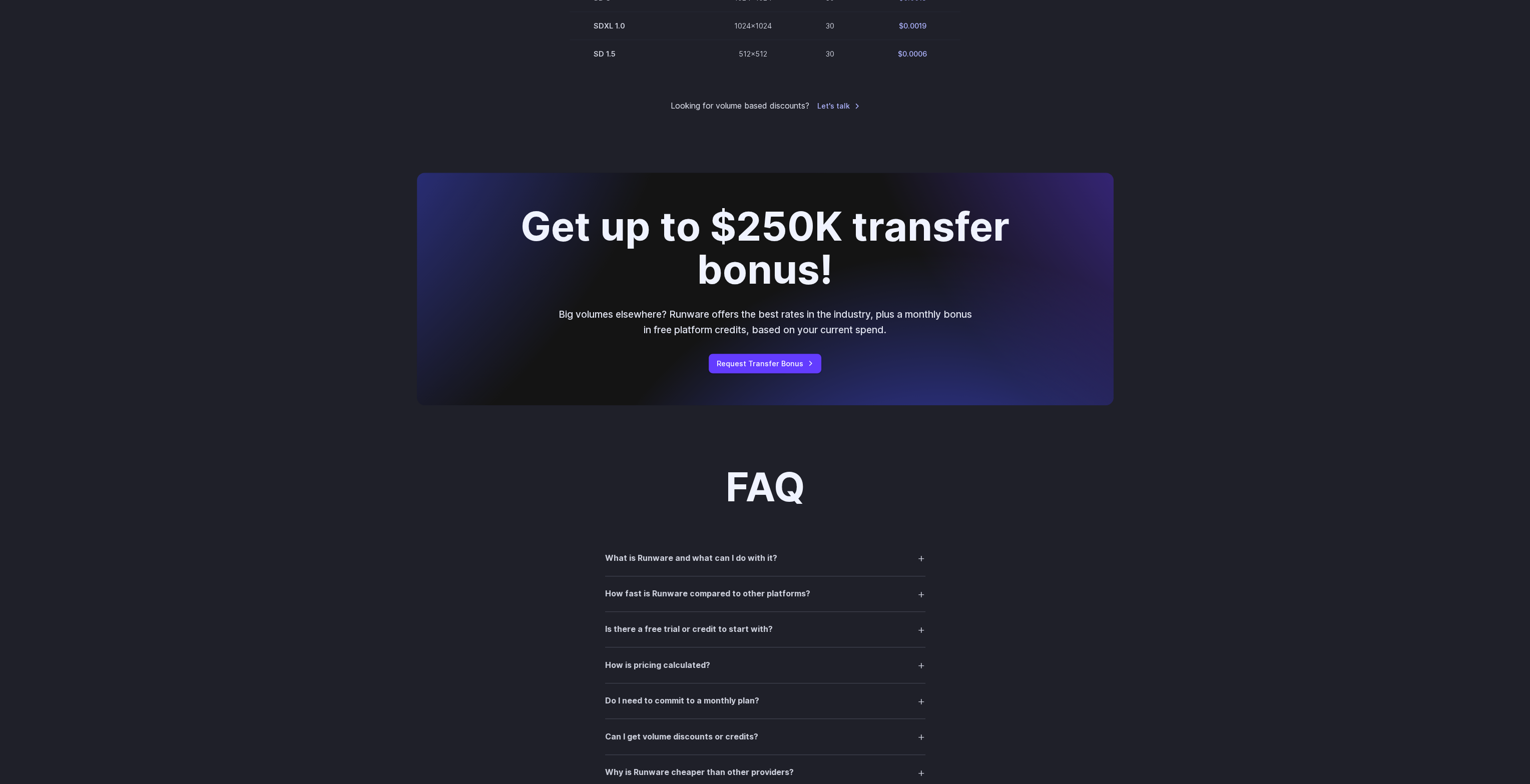
drag, startPoint x: 1166, startPoint y: 371, endPoint x: 1173, endPoint y: 430, distance: 59.4
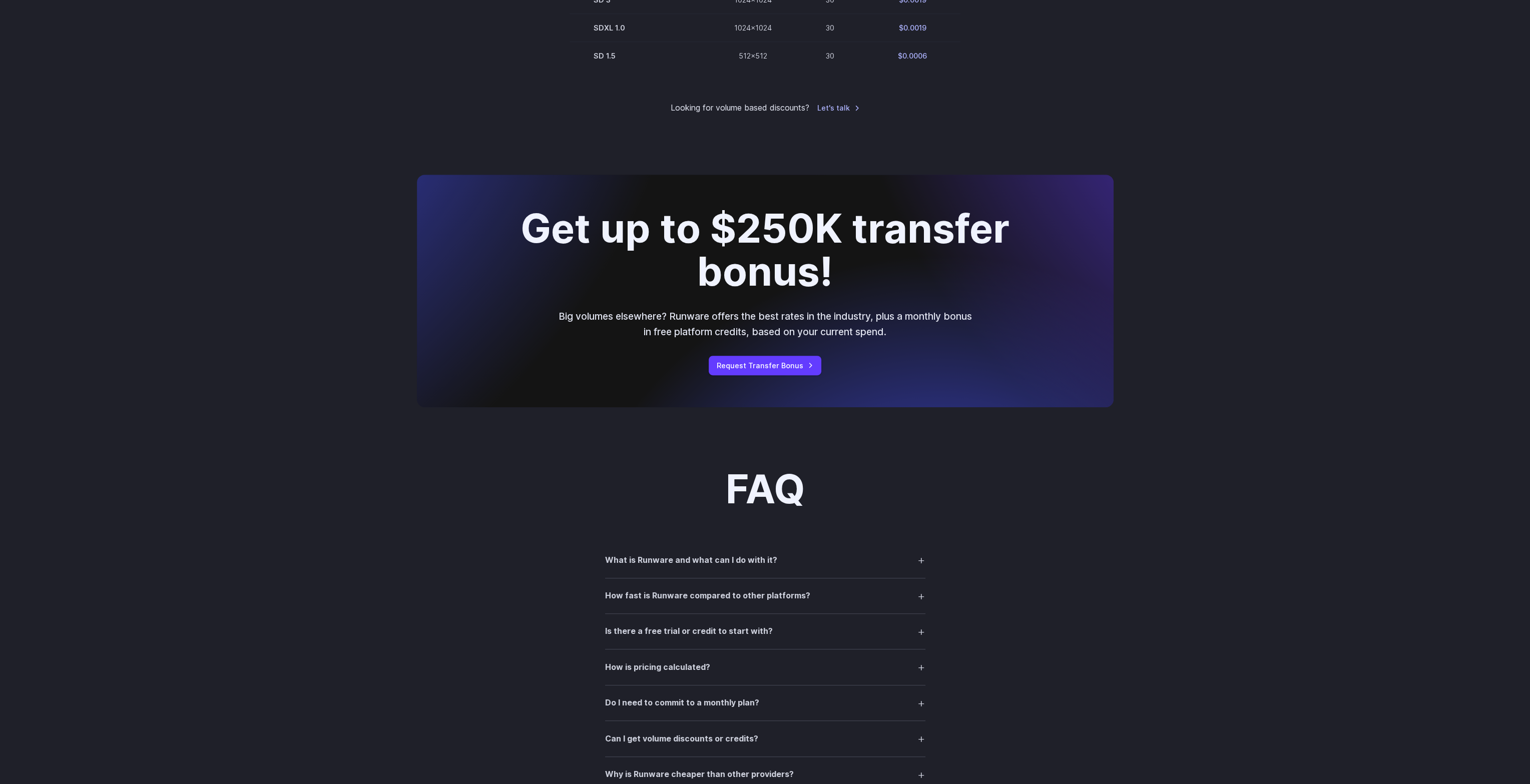
drag, startPoint x: 1179, startPoint y: 399, endPoint x: 1177, endPoint y: 377, distance: 22.1
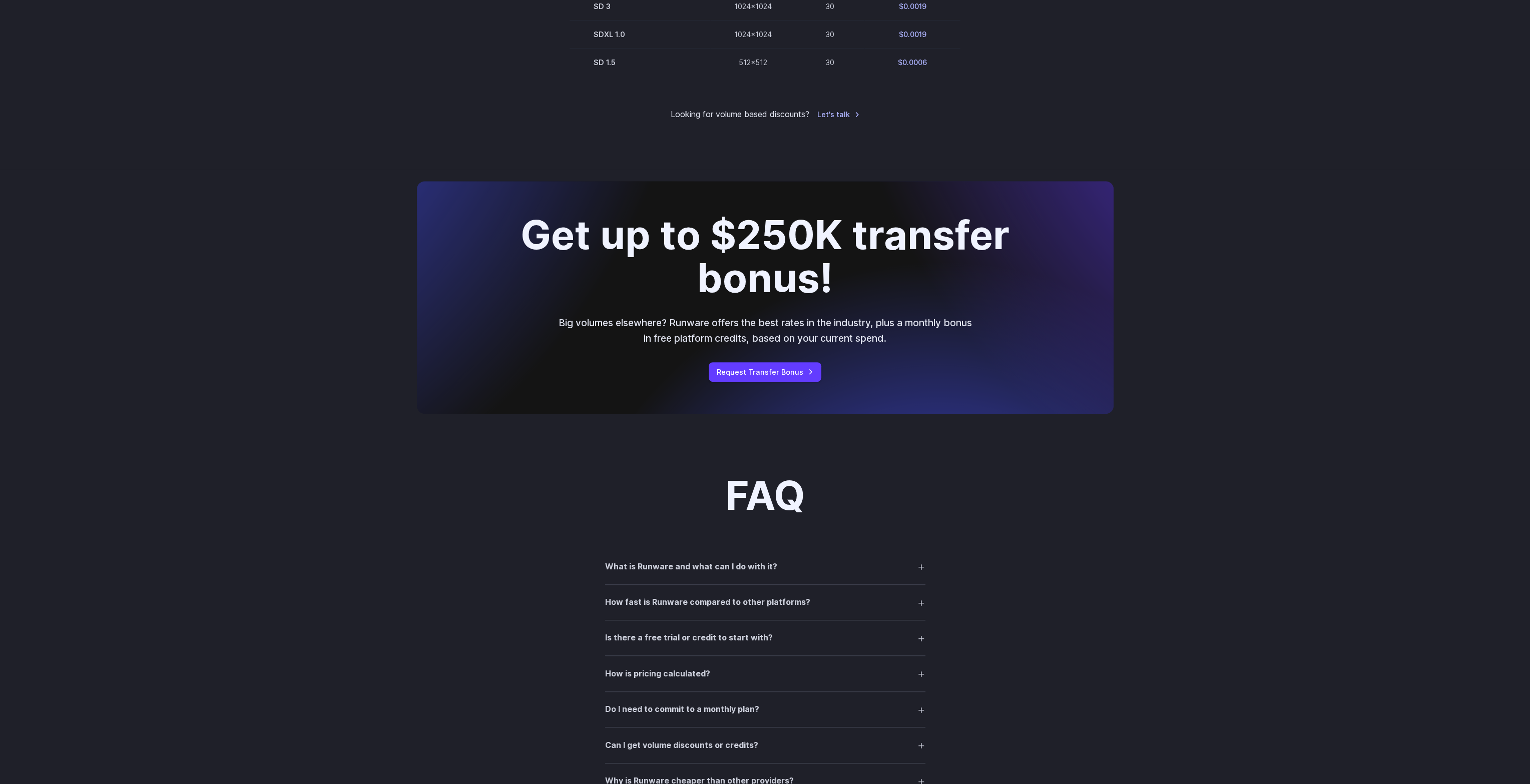
drag, startPoint x: 1110, startPoint y: 425, endPoint x: 1120, endPoint y: 350, distance: 75.7
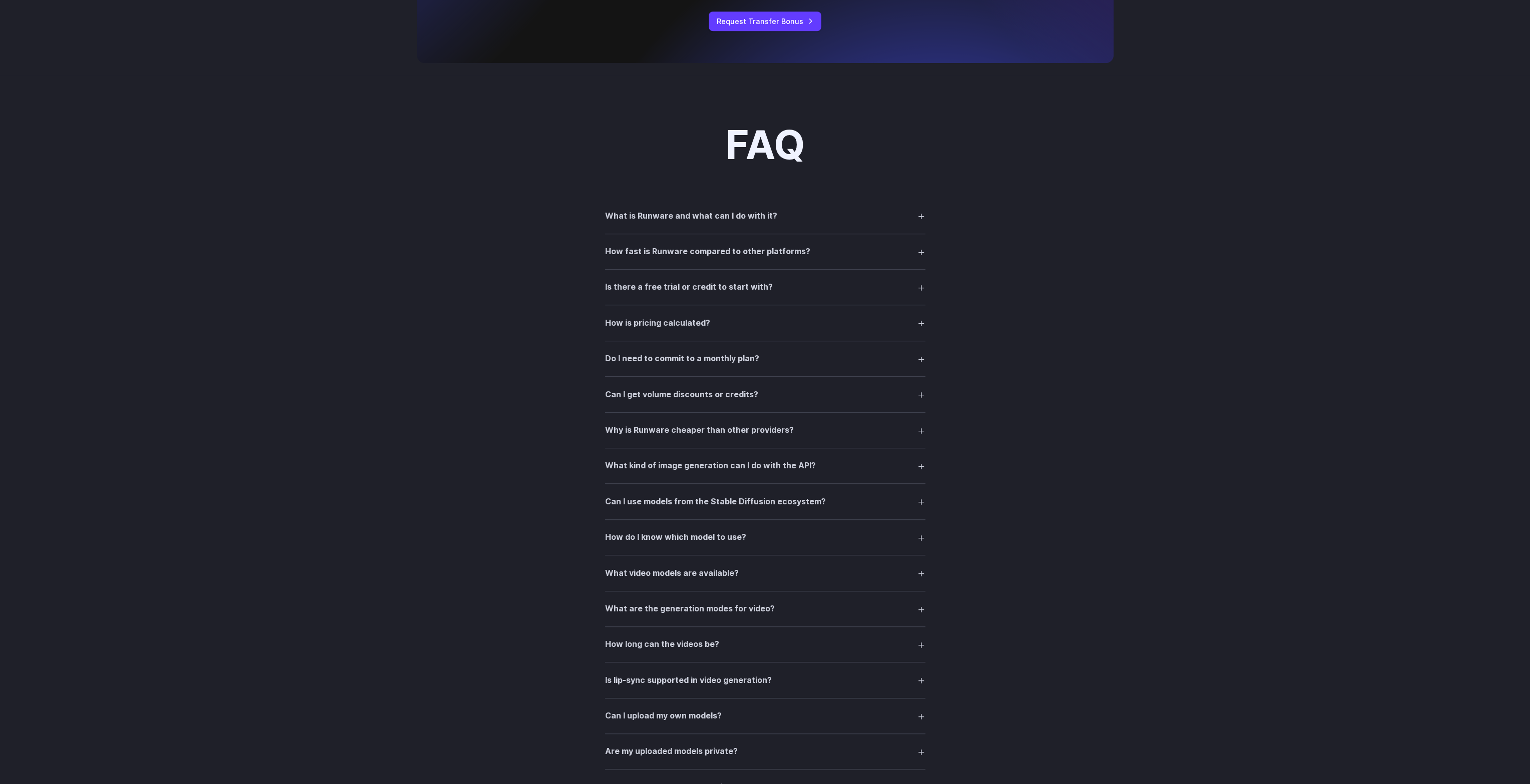
drag, startPoint x: 1105, startPoint y: 287, endPoint x: 1119, endPoint y: 434, distance: 147.7
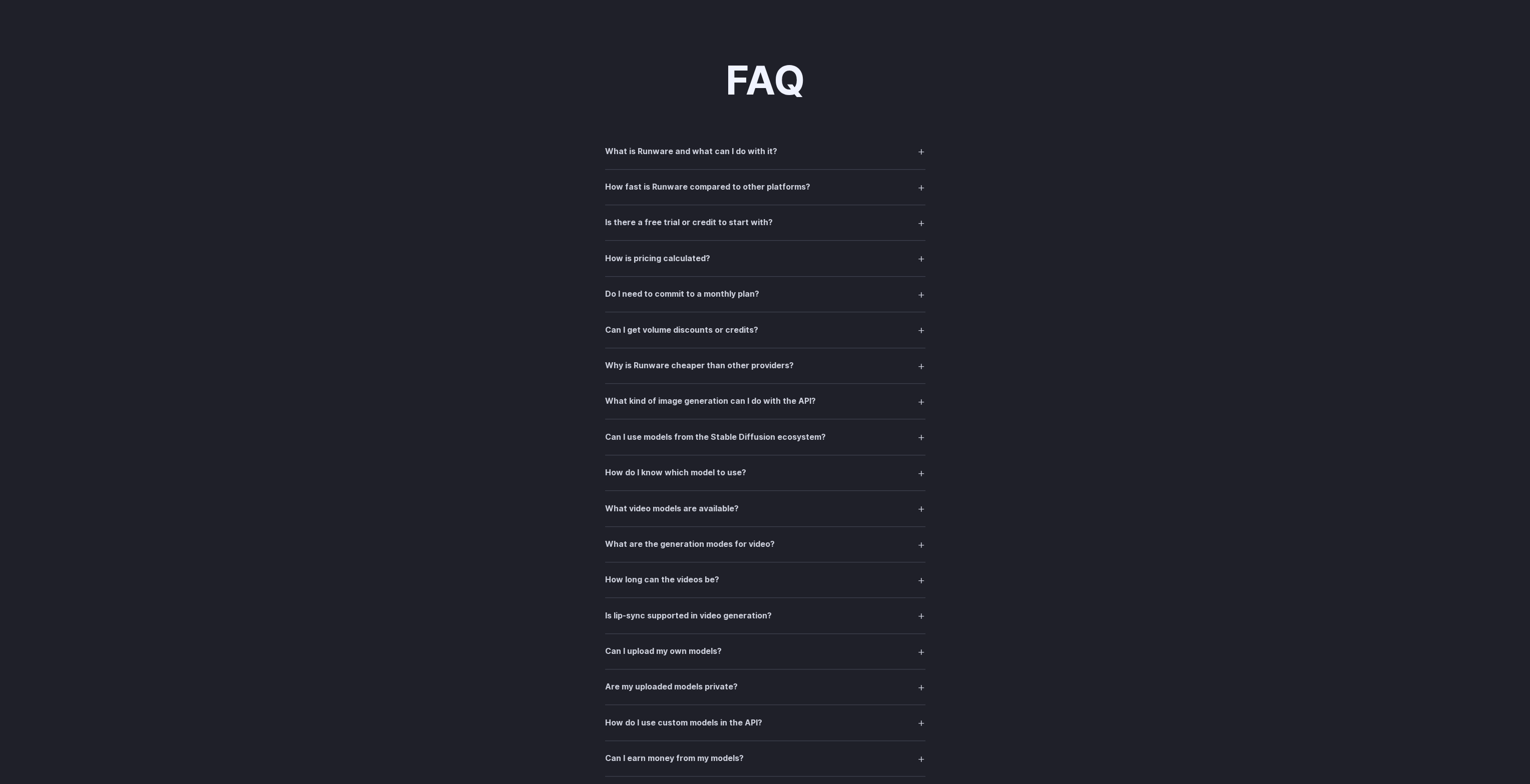
scroll to position [1664, 0]
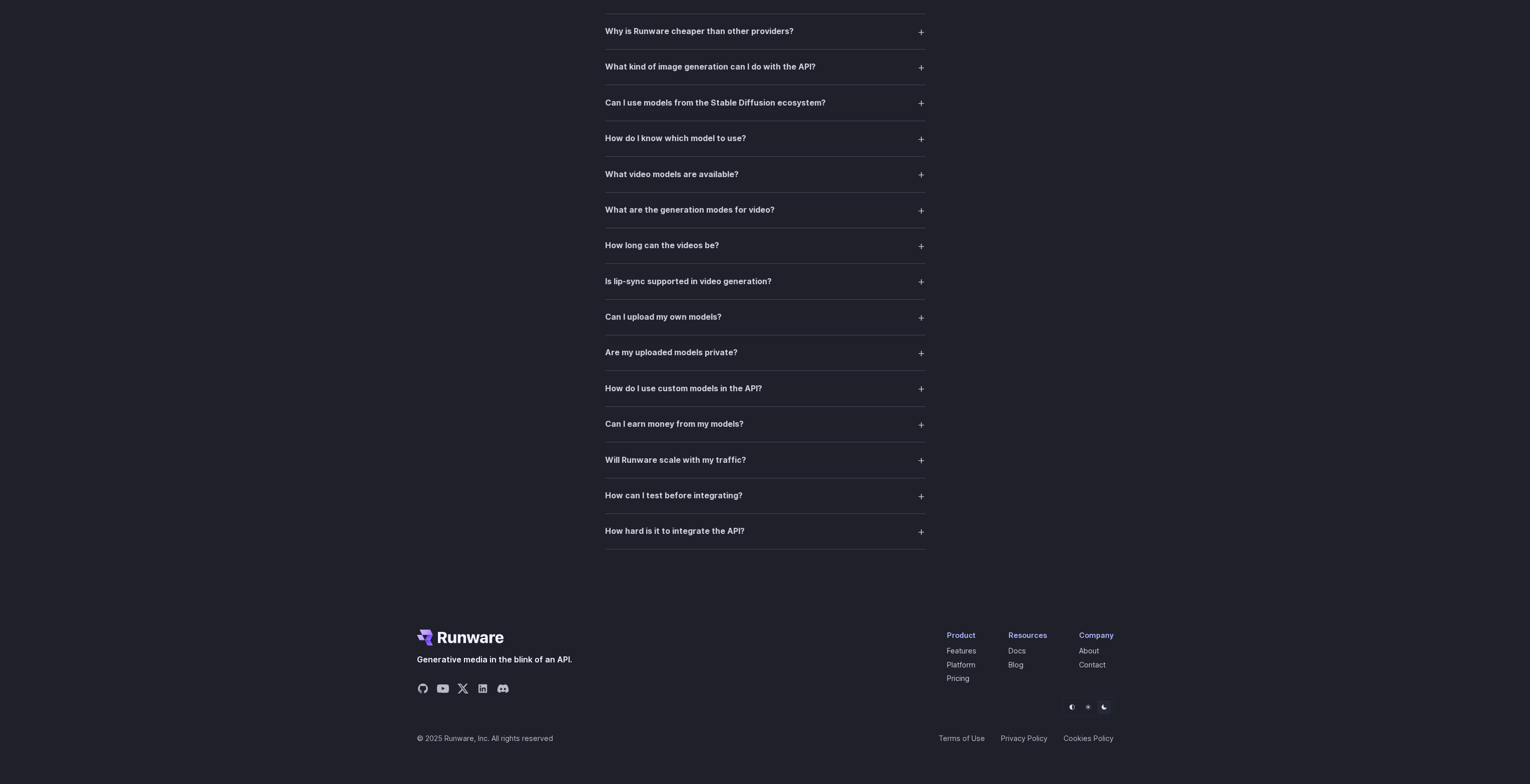
drag, startPoint x: 1044, startPoint y: 311, endPoint x: 1054, endPoint y: 512, distance: 201.2
drag, startPoint x: 1168, startPoint y: 496, endPoint x: 1171, endPoint y: 543, distance: 47.1
click at [498, 685] on icon "Share on Discord" at bounding box center [503, 688] width 12 height 9
drag, startPoint x: 1051, startPoint y: 407, endPoint x: 1017, endPoint y: 532, distance: 129.5
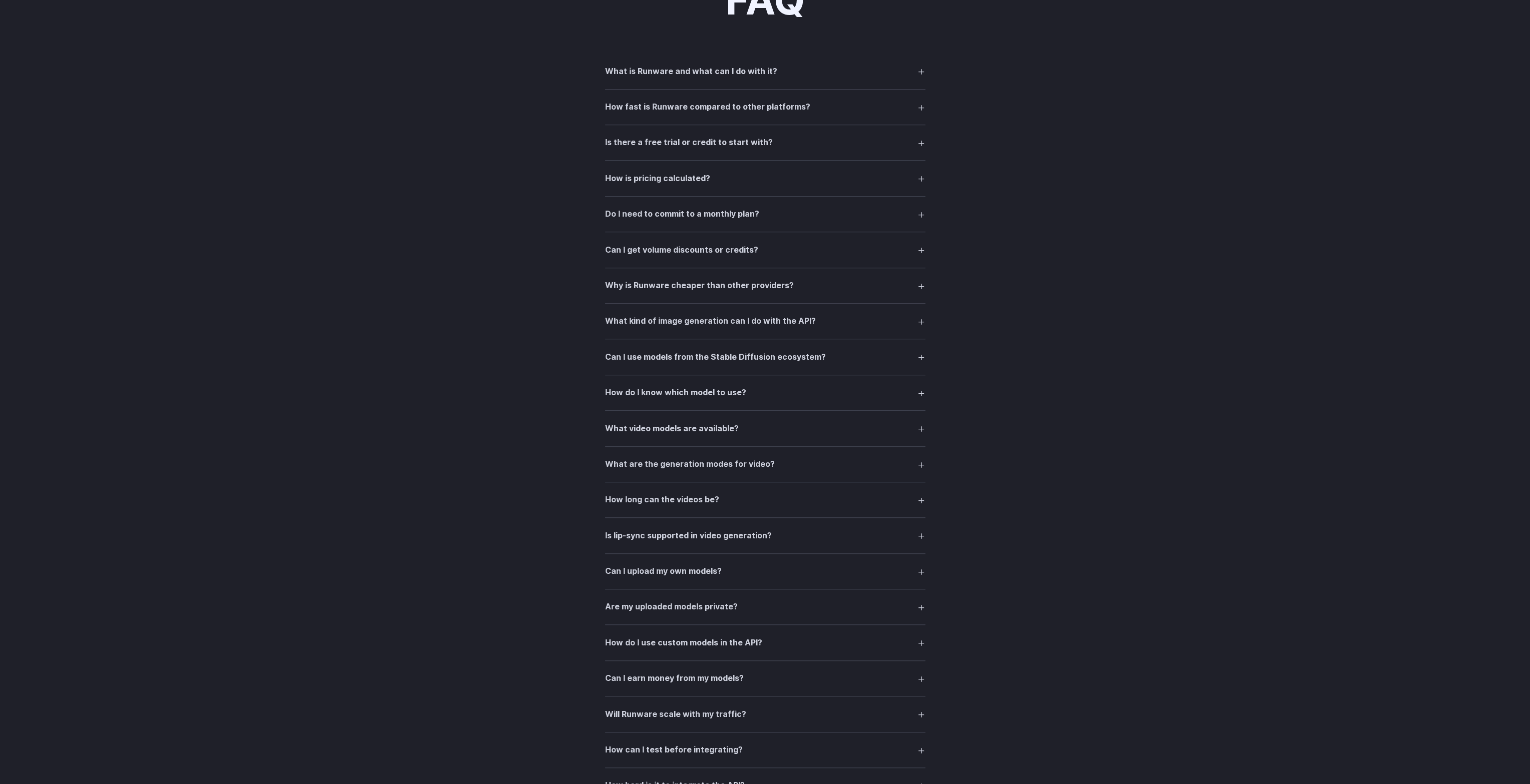
scroll to position [0, 0]
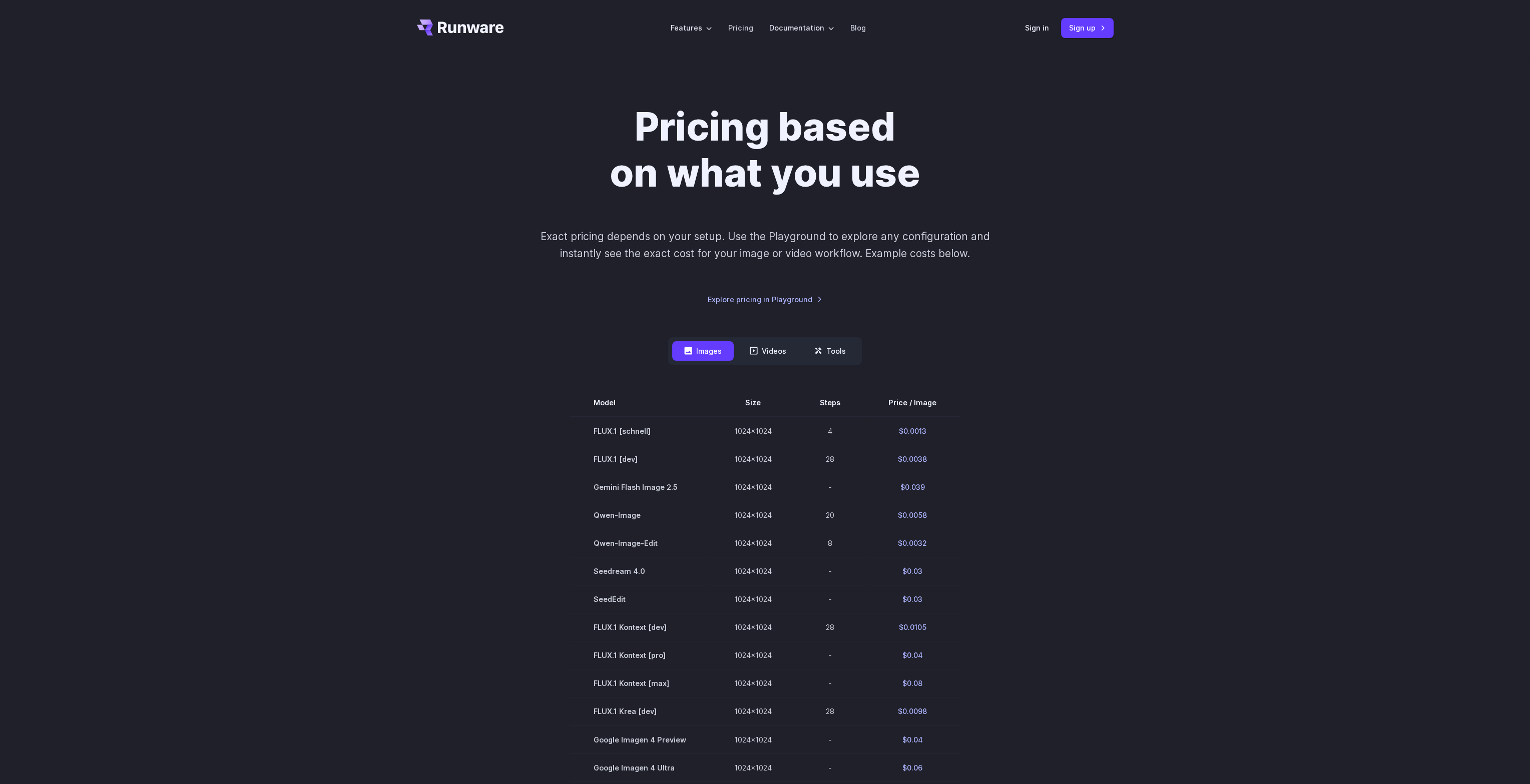
drag, startPoint x: 1304, startPoint y: 471, endPoint x: 1236, endPoint y: 149, distance: 329.1
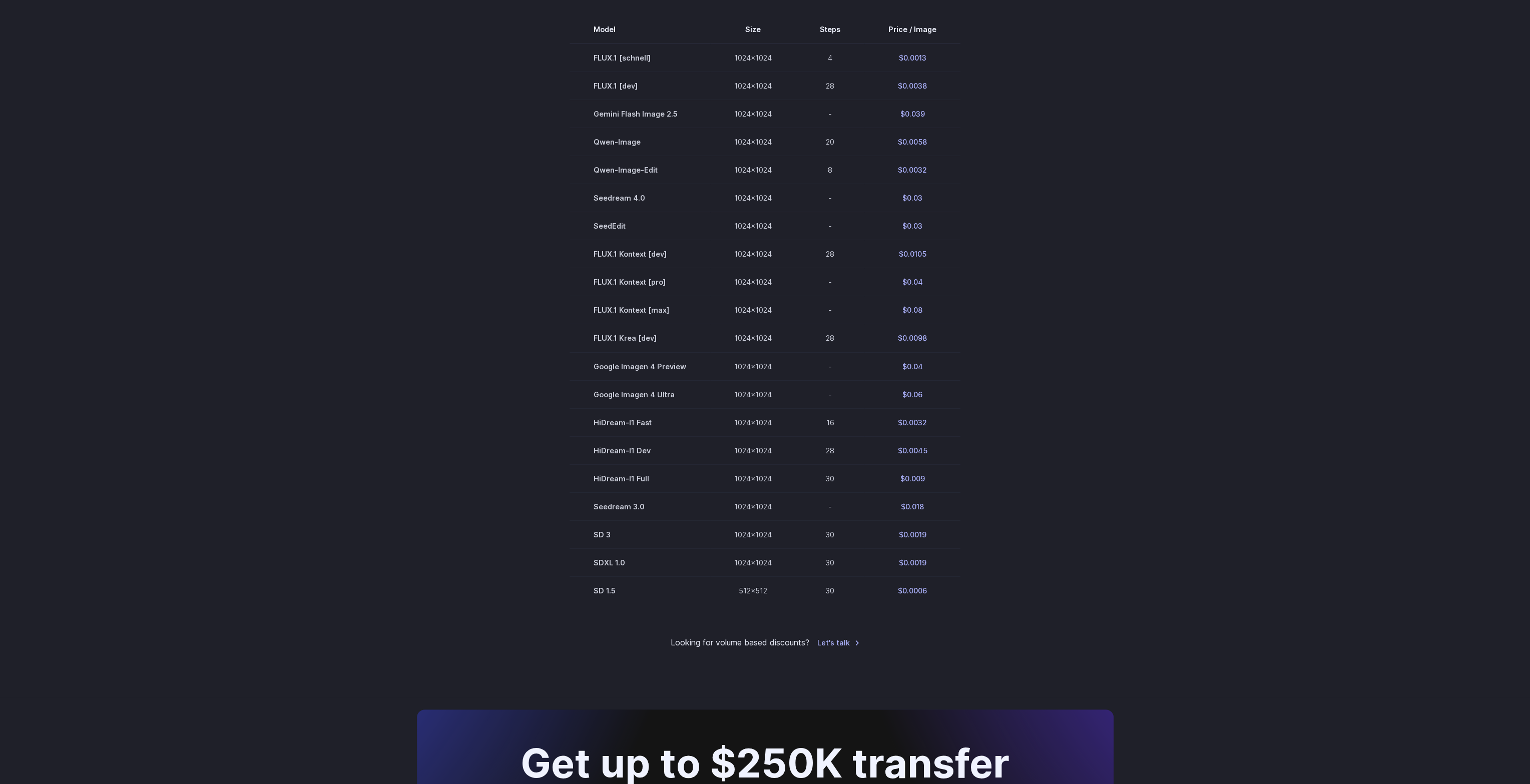
drag, startPoint x: 1133, startPoint y: 284, endPoint x: 1115, endPoint y: 423, distance: 140.2
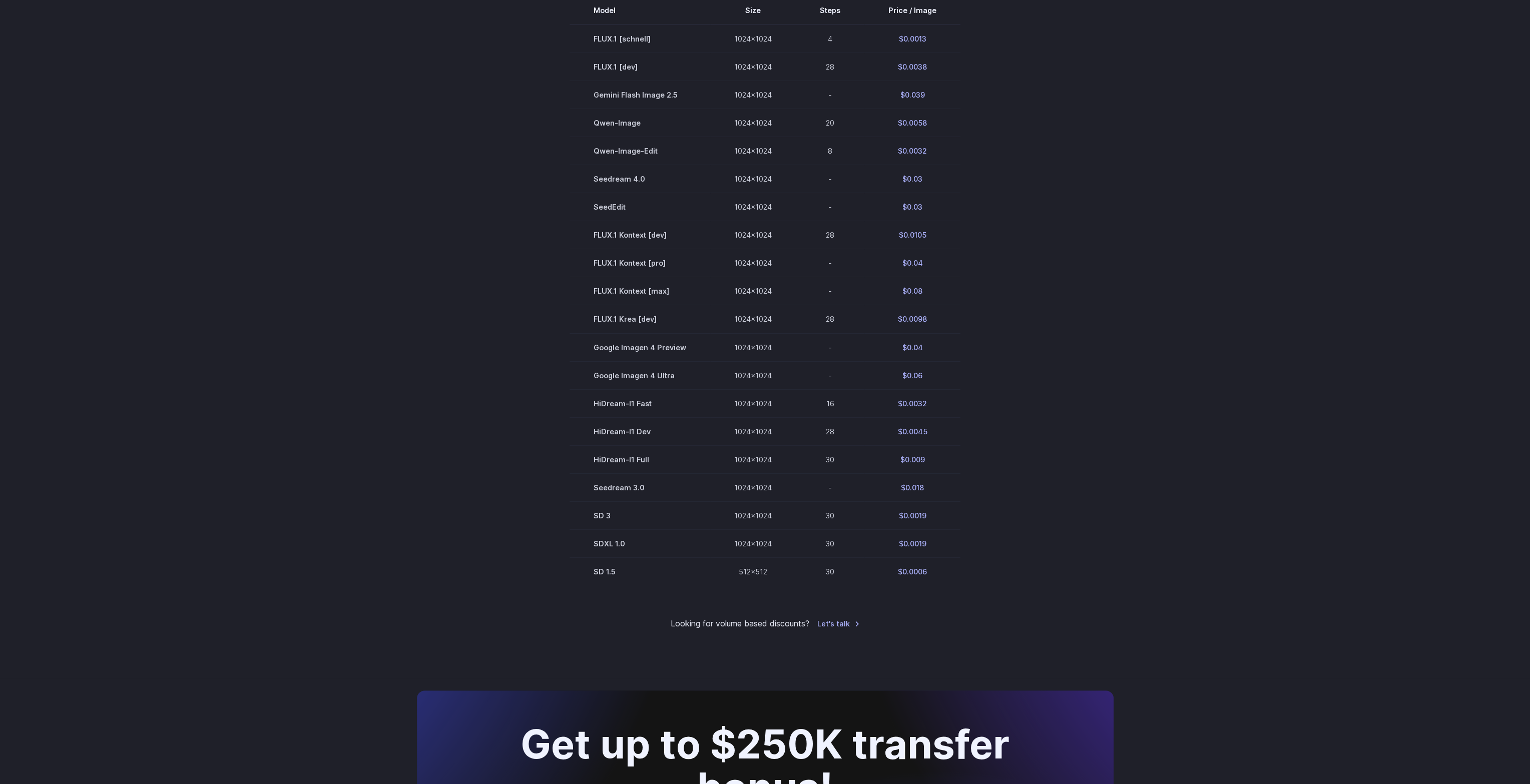
click at [1115, 423] on div "Pricing based on what you use Exact pricing depends on your setup. Use the Play…" at bounding box center [765, 171] width 721 height 919
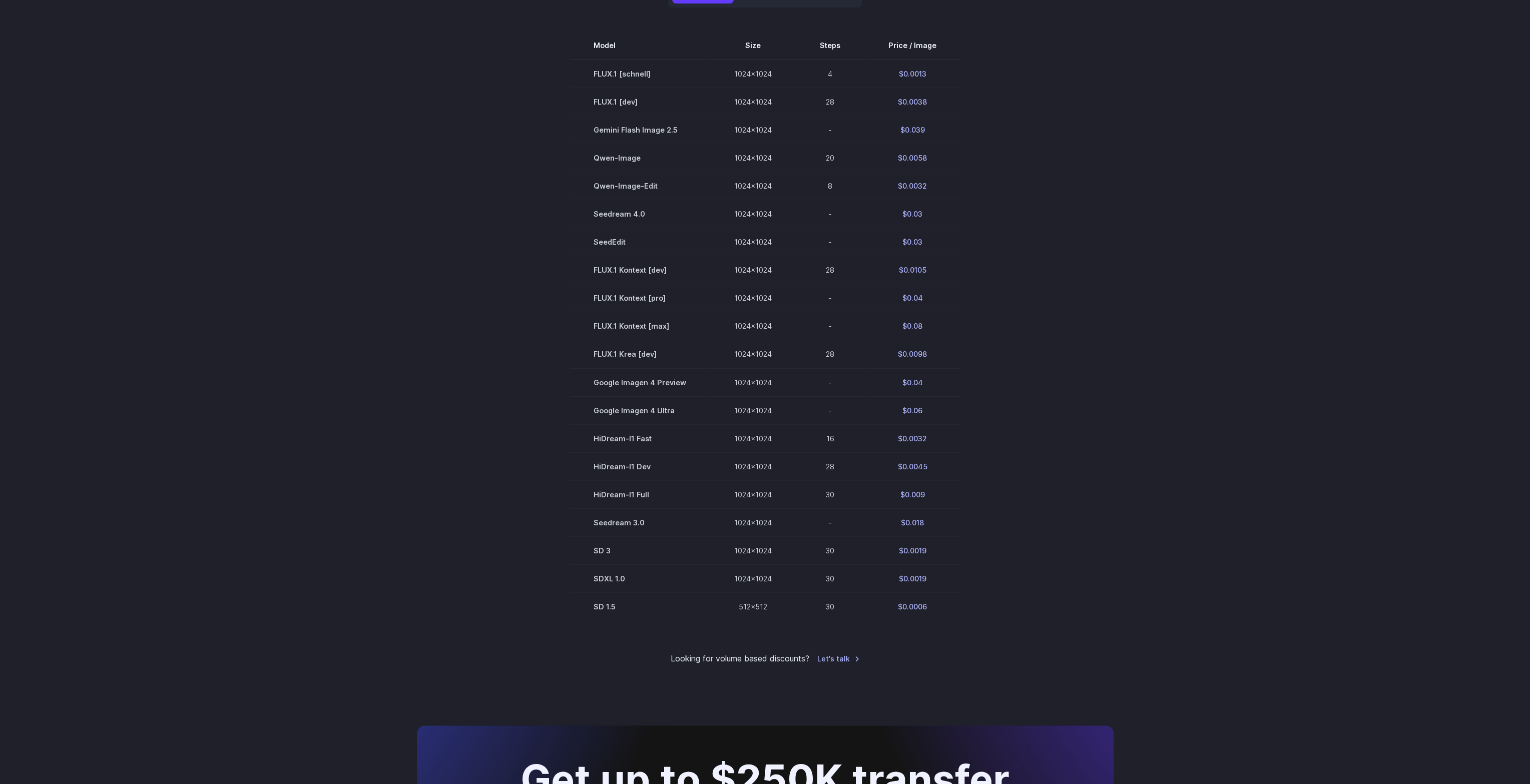
drag, startPoint x: 1120, startPoint y: 355, endPoint x: 1115, endPoint y: 333, distance: 22.6
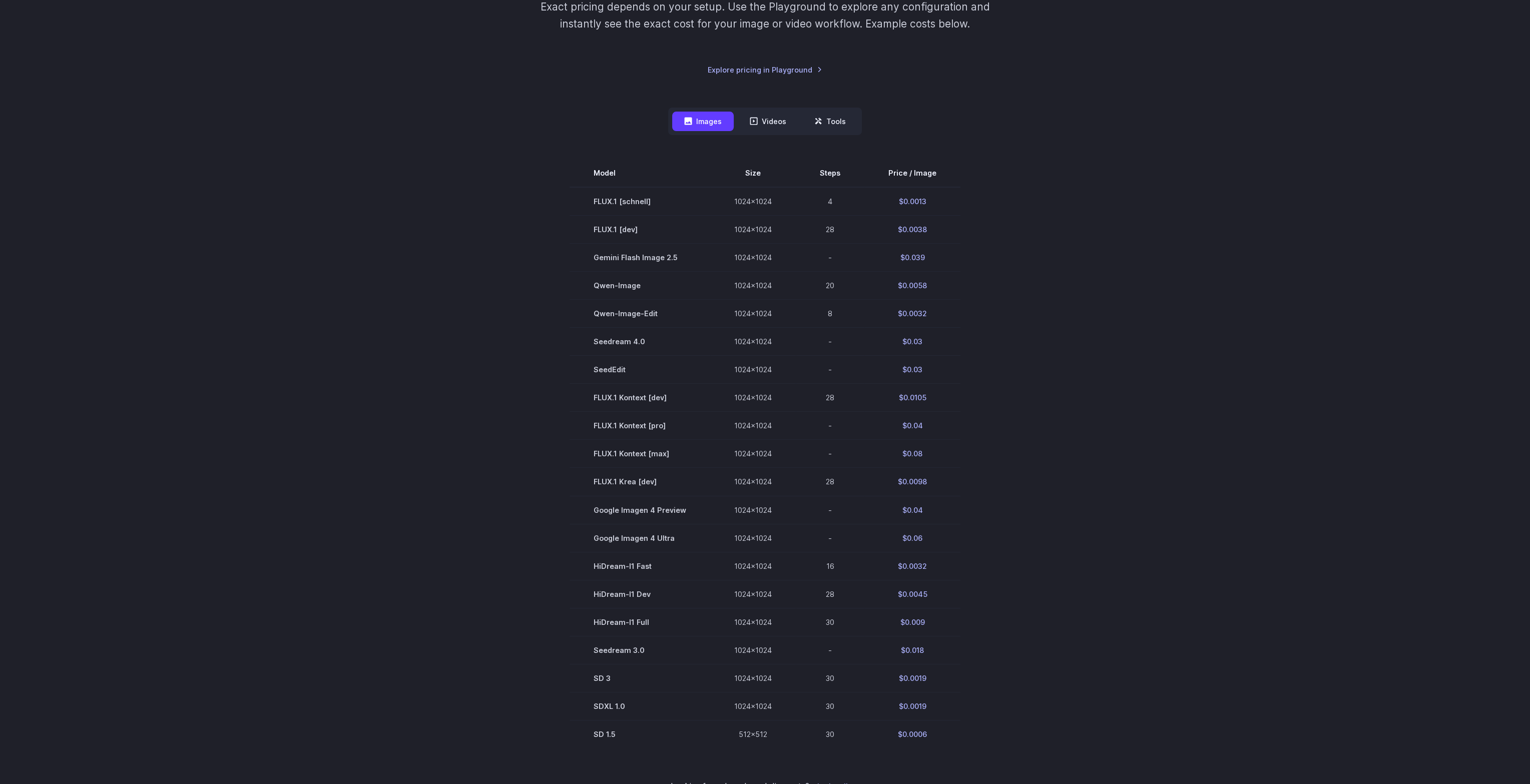
drag, startPoint x: 1088, startPoint y: 406, endPoint x: 1034, endPoint y: 241, distance: 173.6
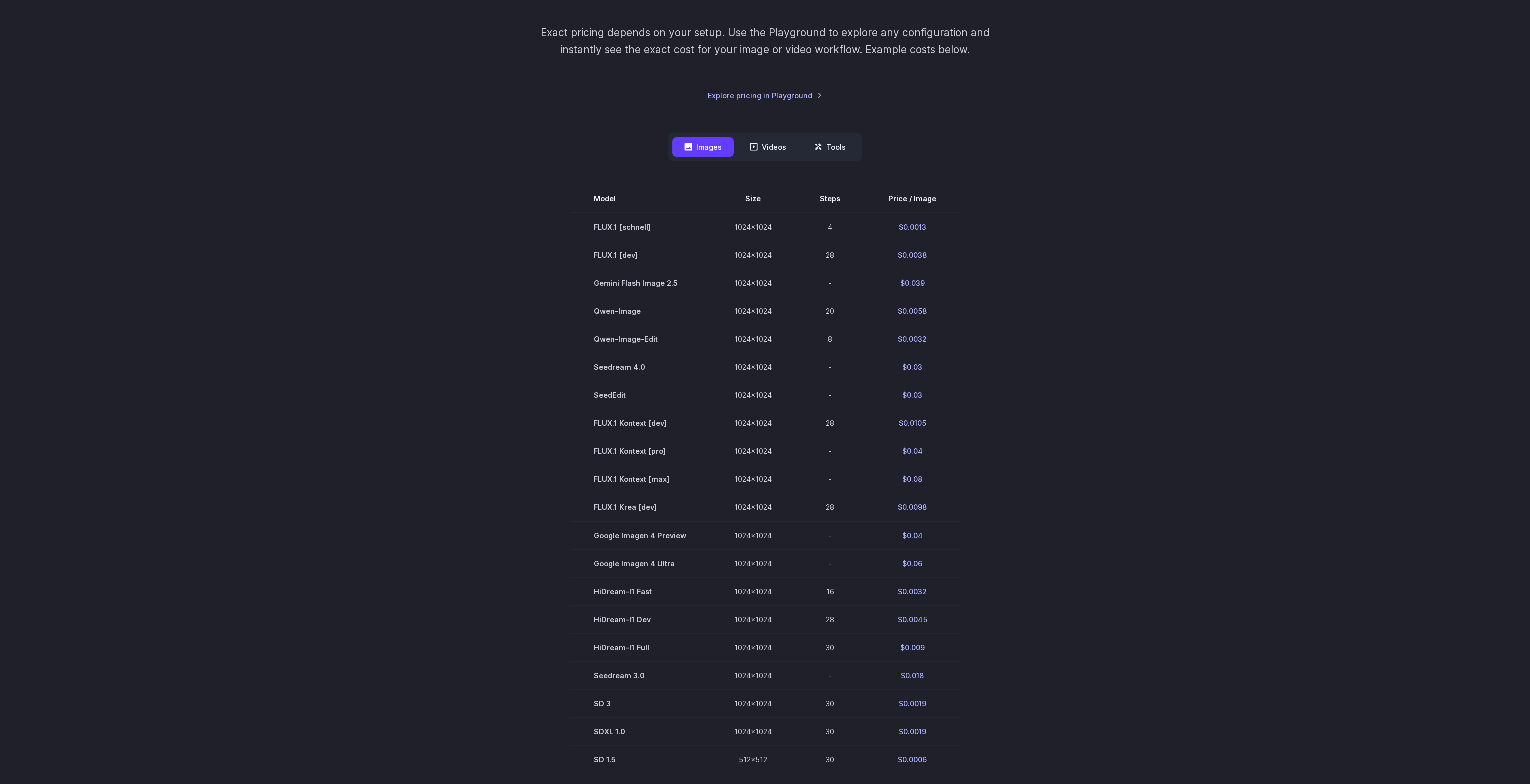
drag, startPoint x: 980, startPoint y: 211, endPoint x: 880, endPoint y: 134, distance: 126.2
click at [964, 199] on section "Model Size Steps Price / Image FLUX.1 [schnell] 1024x1024 4 $0.0013 FLUX.1 [dev…" at bounding box center [765, 478] width 697 height 589
click at [767, 90] on link "Explore pricing in Playground" at bounding box center [765, 95] width 115 height 12
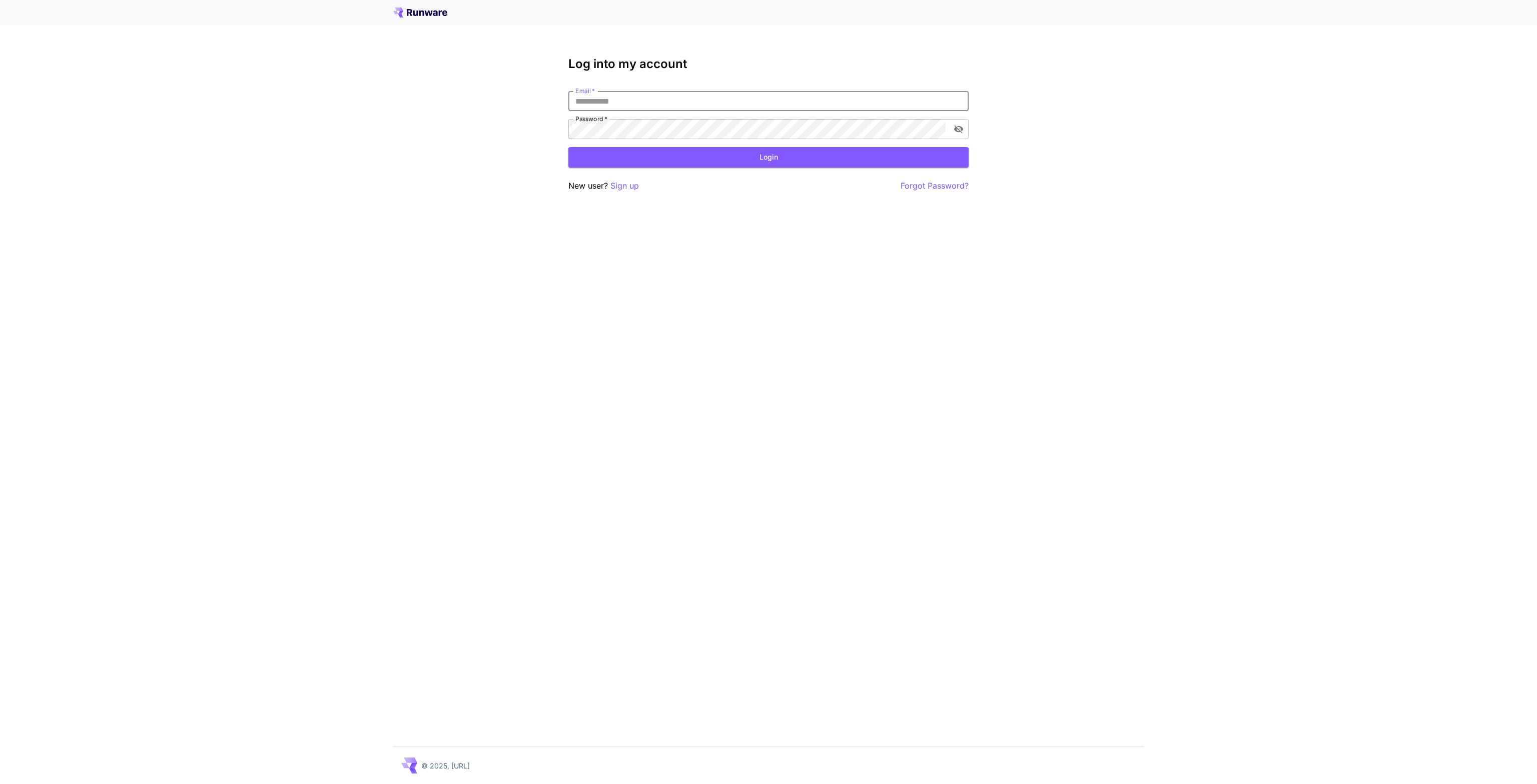
click at [616, 105] on input "Email   *" at bounding box center [768, 100] width 400 height 20
click at [628, 190] on p "Sign up" at bounding box center [624, 186] width 29 height 12
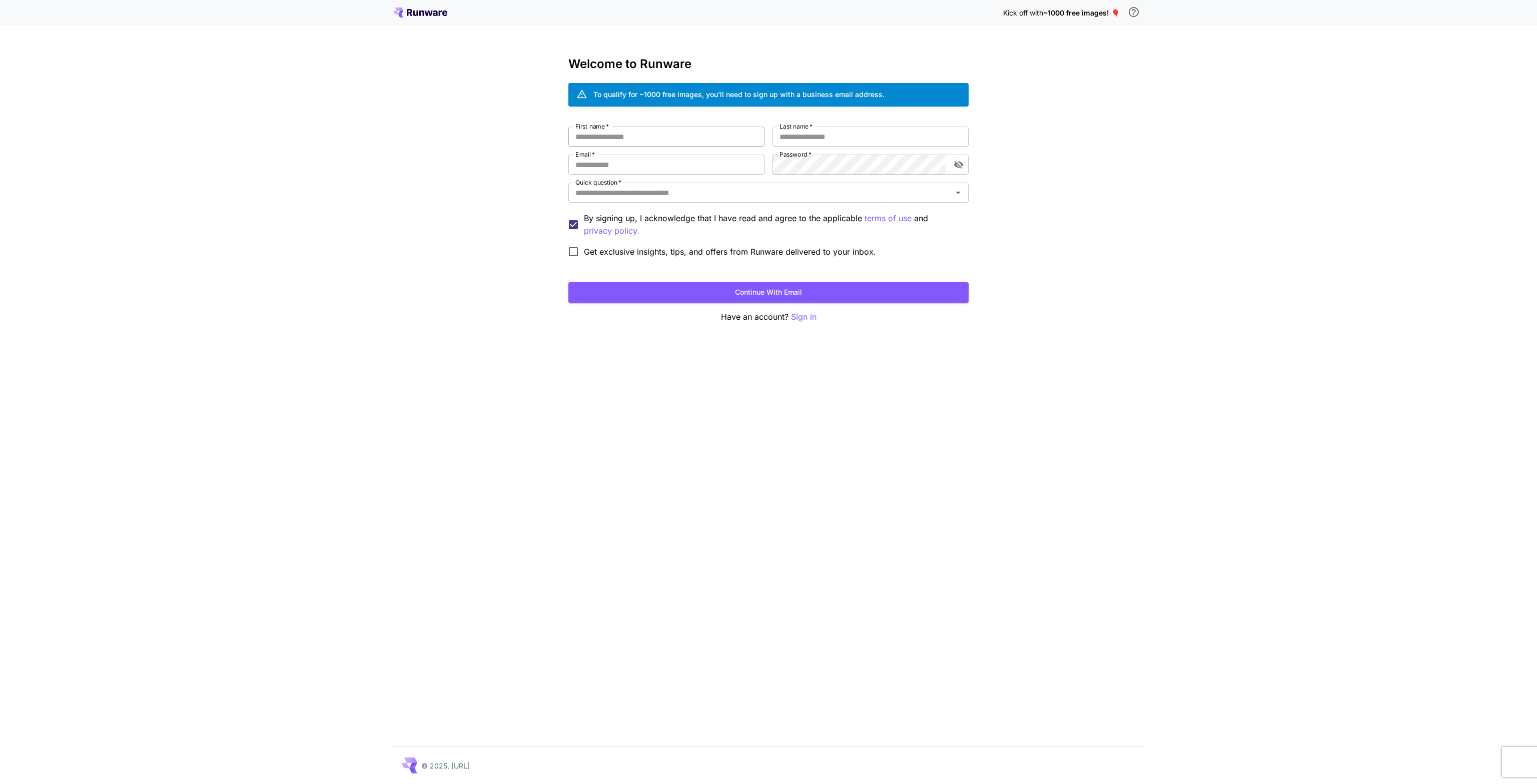
drag, startPoint x: 700, startPoint y: 131, endPoint x: 715, endPoint y: 134, distance: 15.3
click at [702, 131] on input "First name   *" at bounding box center [666, 136] width 196 height 20
drag, startPoint x: 807, startPoint y: 134, endPoint x: 801, endPoint y: 132, distance: 6.3
click at [807, 135] on input "Last name   *" at bounding box center [871, 136] width 196 height 20
drag, startPoint x: 610, startPoint y: 91, endPoint x: 690, endPoint y: 93, distance: 80.0
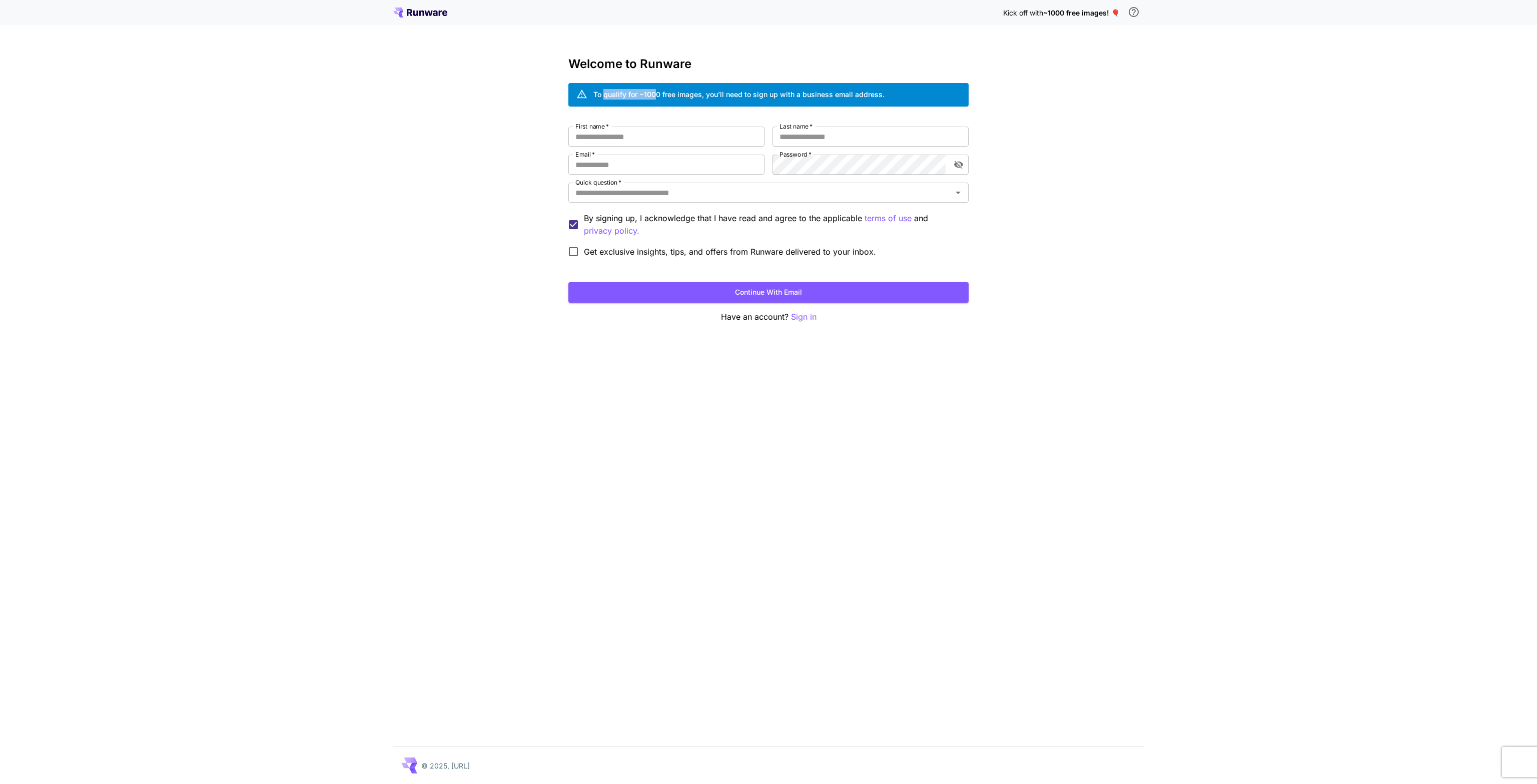
click at [670, 93] on div "To qualify for ~1000 free images, you’ll need to sign up with a business email …" at bounding box center [739, 94] width 291 height 10
drag, startPoint x: 734, startPoint y: 93, endPoint x: 829, endPoint y: 92, distance: 95.0
click at [808, 93] on div "To qualify for ~1000 free images, you’ll need to sign up with a business email …" at bounding box center [739, 94] width 291 height 10
drag, startPoint x: 885, startPoint y: 94, endPoint x: 935, endPoint y: 97, distance: 50.1
click at [915, 94] on div "To qualify for ~1000 free images, you’ll need to sign up with a business email …" at bounding box center [768, 95] width 400 height 23
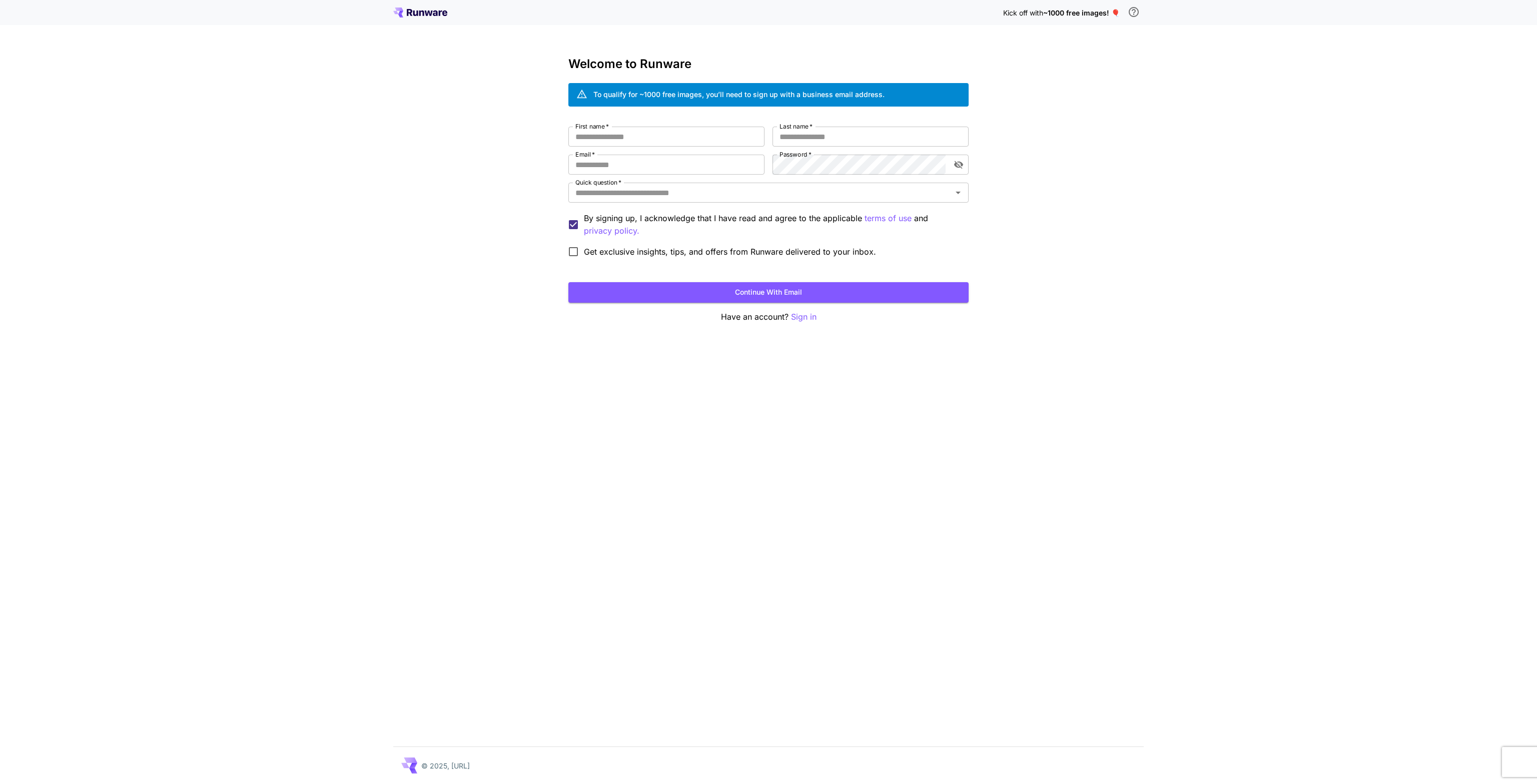
click at [1132, 192] on div "Kick off with ~1000 free images! 🎈 Welcome to Runware To qualify for ~1000 free…" at bounding box center [768, 392] width 1537 height 784
drag, startPoint x: 1032, startPoint y: 6, endPoint x: 1121, endPoint y: 10, distance: 89.1
click at [1113, 10] on div "Kick off with ~1000 free images! 🎈" at bounding box center [1073, 12] width 140 height 21
click at [1149, 169] on div "Kick off with ~1000 free images! 🎈 Welcome to Runware To qualify for ~1000 free…" at bounding box center [768, 392] width 1537 height 784
